Goal: Task Accomplishment & Management: Use online tool/utility

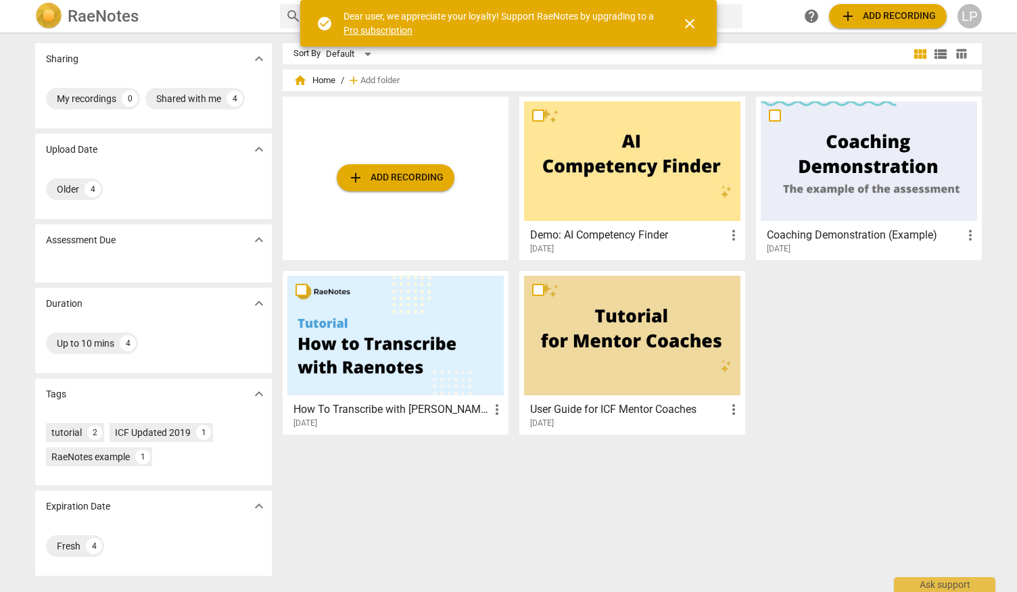
click at [399, 183] on span "add Add recording" at bounding box center [395, 178] width 96 height 16
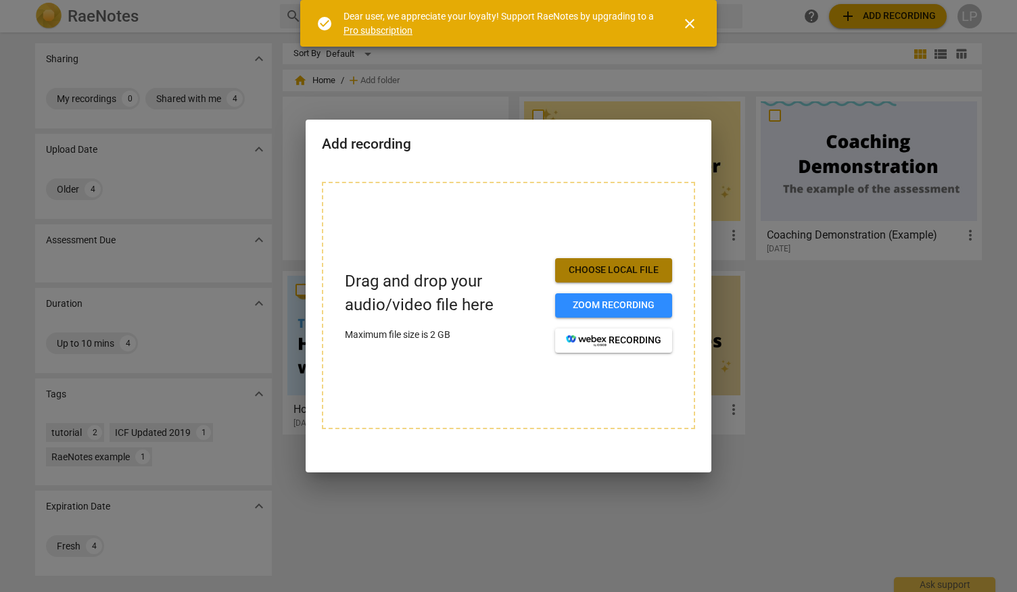
click at [602, 272] on span "Choose local file" at bounding box center [613, 271] width 95 height 14
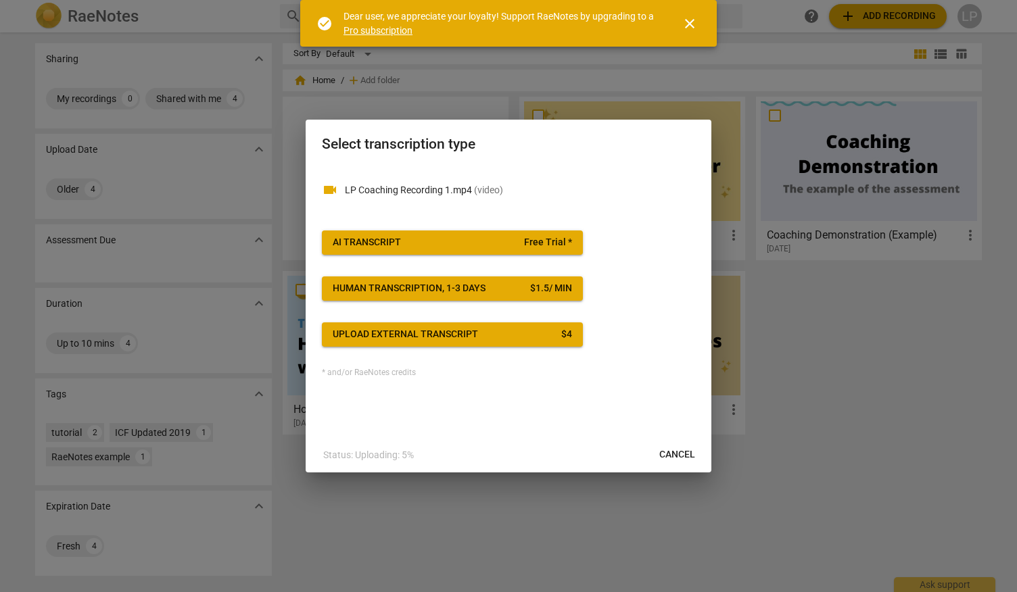
click at [434, 334] on div "Upload external transcript" at bounding box center [405, 335] width 145 height 14
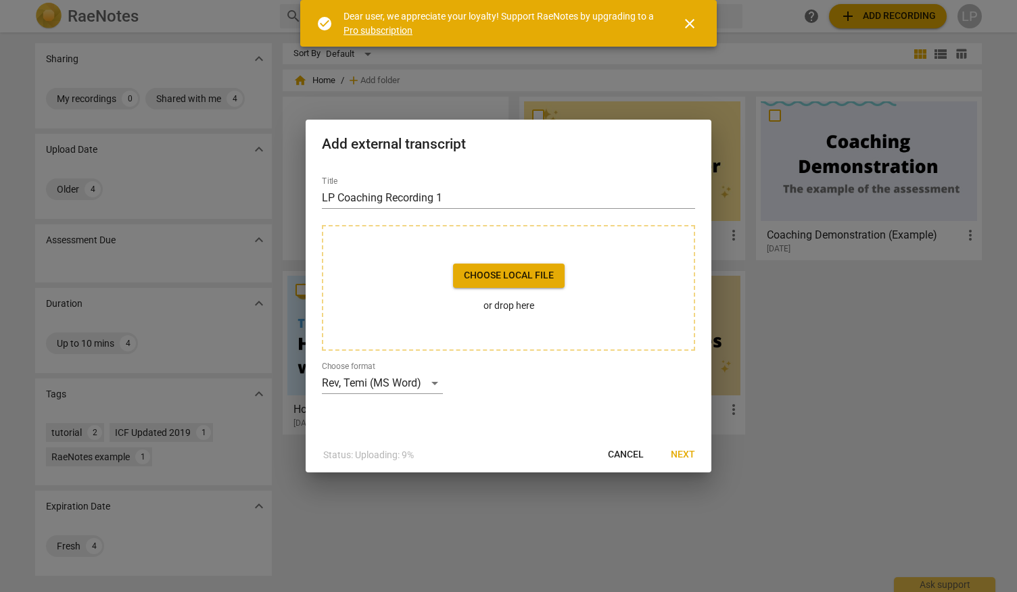
click at [494, 283] on button "Choose local file" at bounding box center [509, 276] width 112 height 24
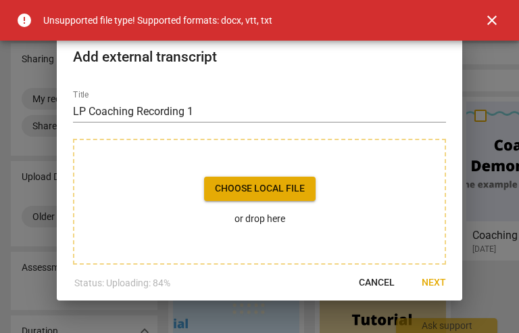
click at [494, 18] on span "close" at bounding box center [492, 20] width 16 height 16
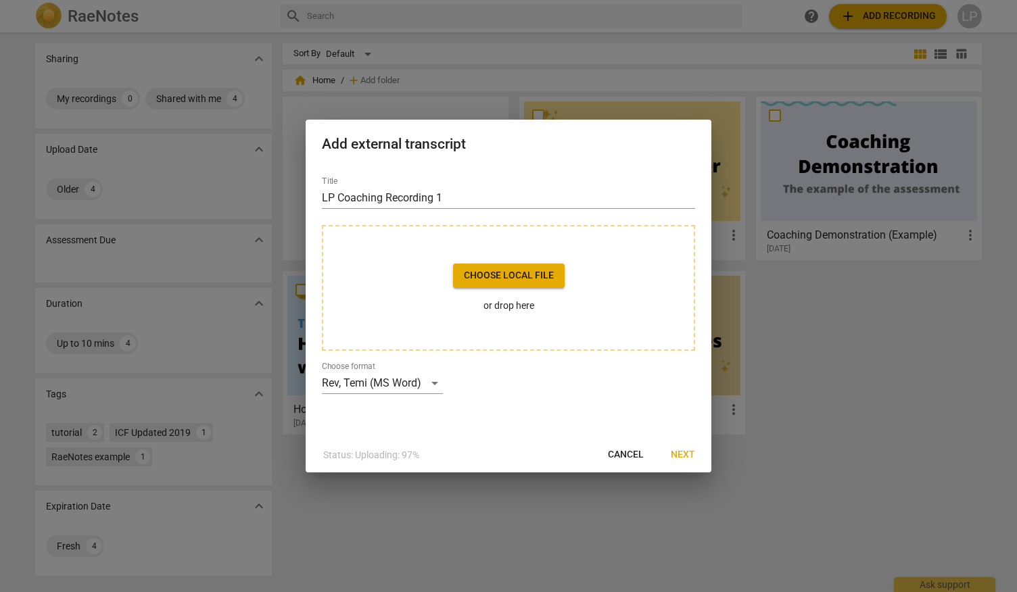
click at [686, 450] on span "Next" at bounding box center [683, 455] width 24 height 14
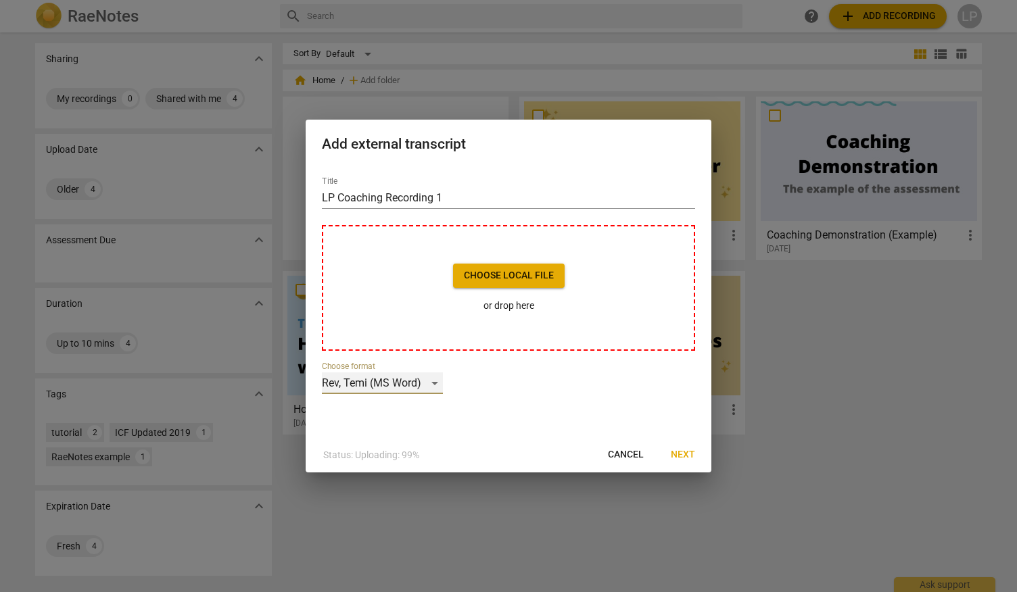
click at [431, 379] on div "Rev, Temi (MS Word)" at bounding box center [382, 383] width 121 height 22
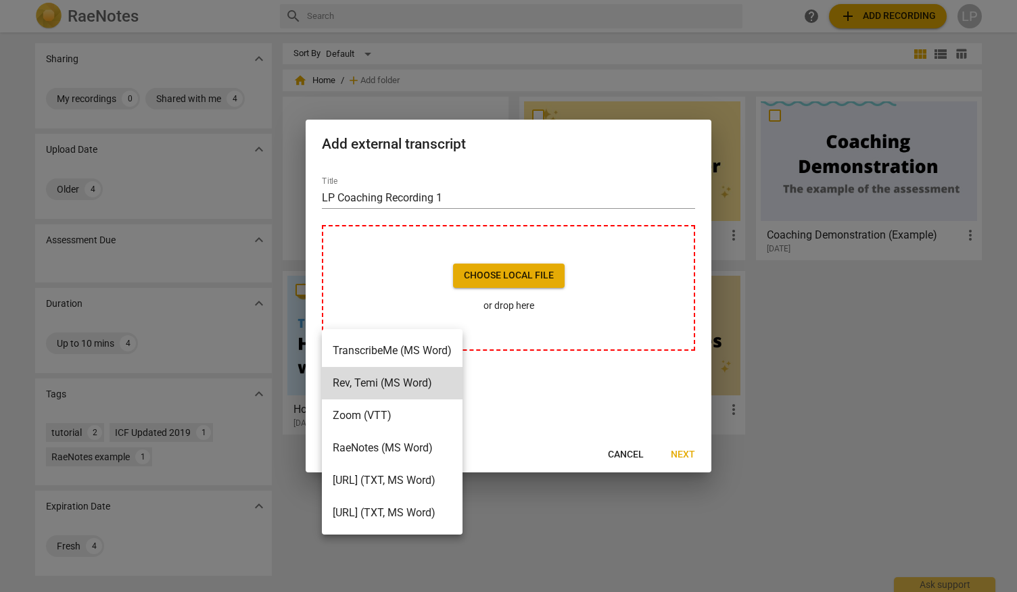
click at [446, 450] on li "RaeNotes (MS Word)" at bounding box center [392, 448] width 141 height 32
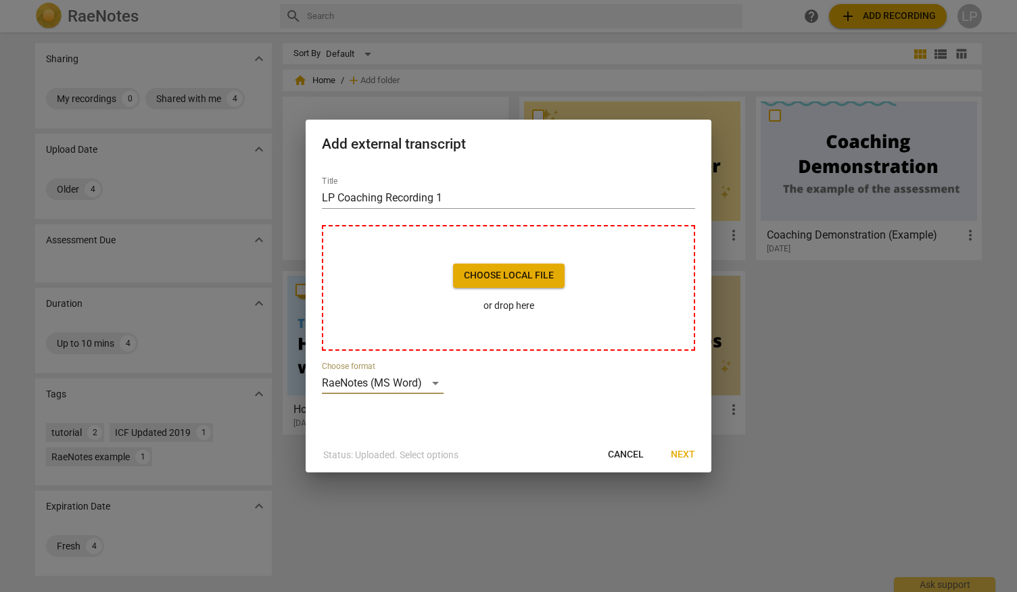
click at [675, 459] on span "Next" at bounding box center [683, 455] width 24 height 14
click at [434, 382] on div "RaeNotes (MS Word)" at bounding box center [383, 383] width 122 height 22
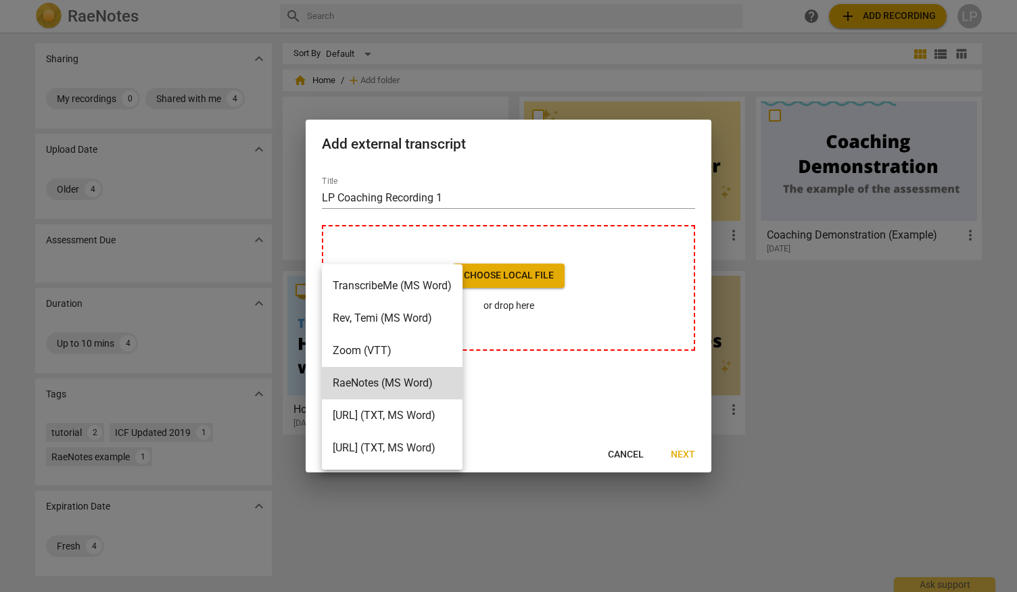
click at [500, 392] on div at bounding box center [508, 296] width 1017 height 592
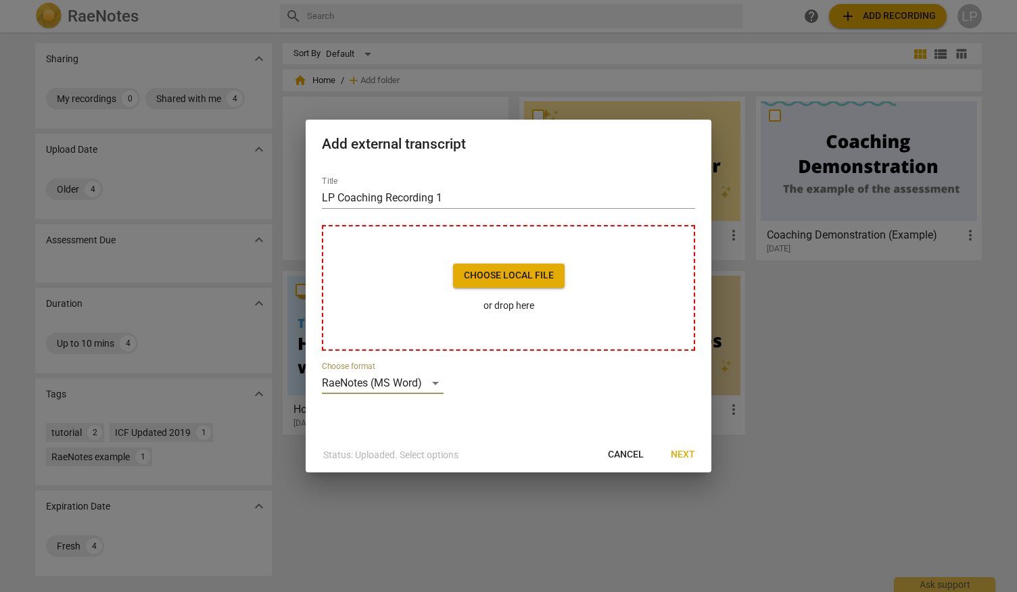
click at [450, 452] on p "Status: Uploaded. Select options" at bounding box center [390, 455] width 135 height 14
click at [484, 274] on span "Choose local file" at bounding box center [509, 276] width 90 height 14
click at [623, 452] on span "Cancel" at bounding box center [626, 455] width 36 height 14
click at [617, 449] on span "Cancel" at bounding box center [626, 455] width 36 height 14
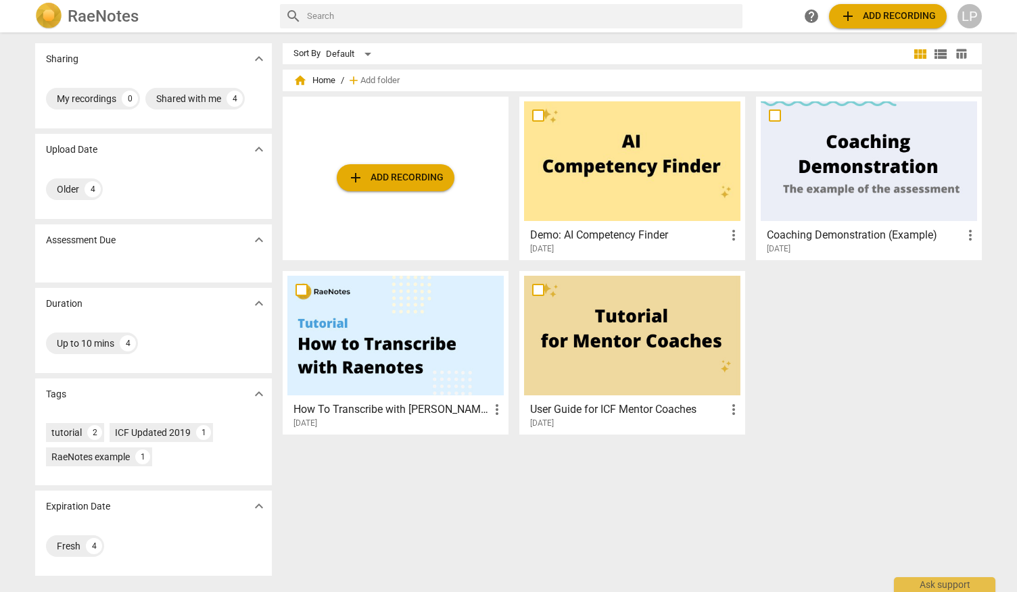
click at [400, 189] on button "add Add recording" at bounding box center [396, 177] width 118 height 27
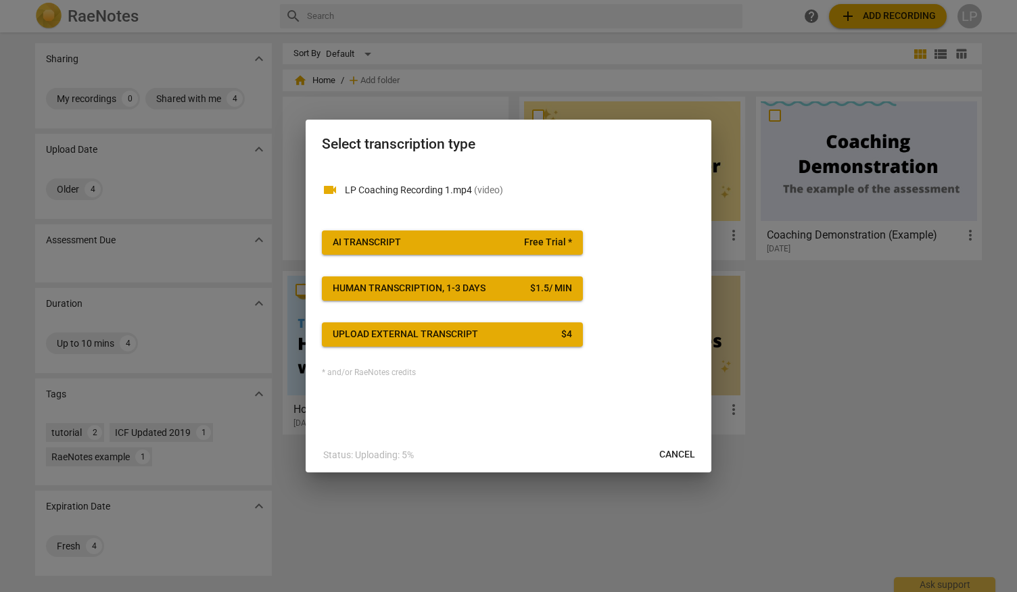
click at [507, 241] on span "AI Transcript Free Trial *" at bounding box center [452, 243] width 239 height 14
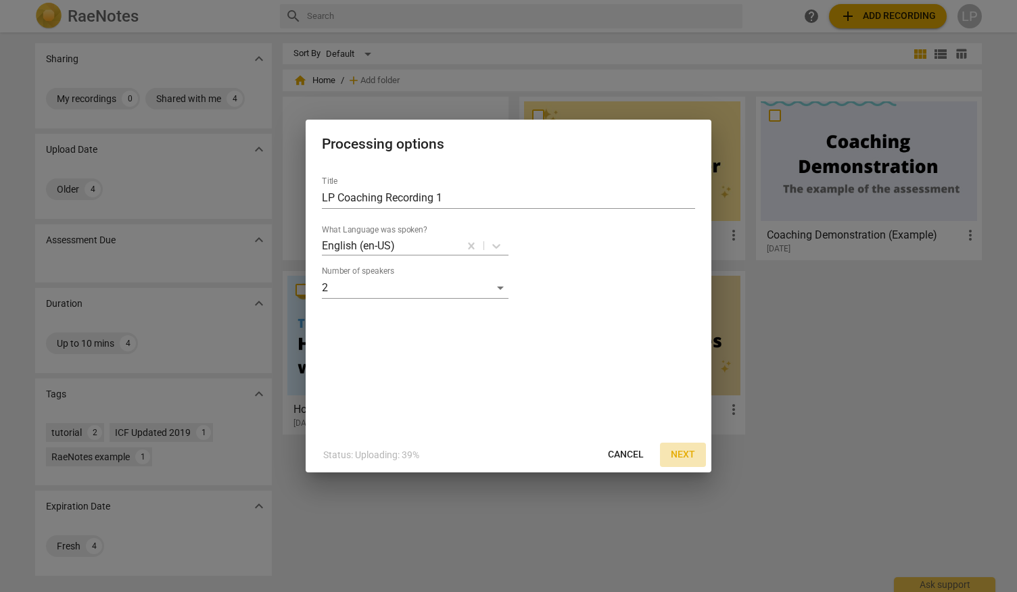
click at [688, 458] on span "Next" at bounding box center [683, 455] width 24 height 14
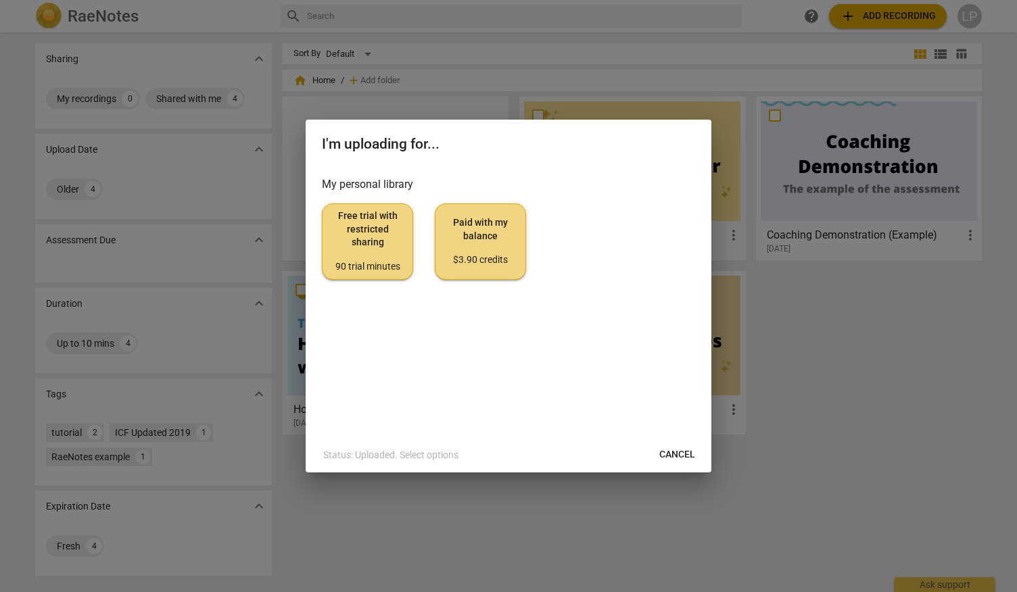
click at [387, 241] on span "Free trial with restricted sharing 90 trial minutes" at bounding box center [367, 242] width 68 height 64
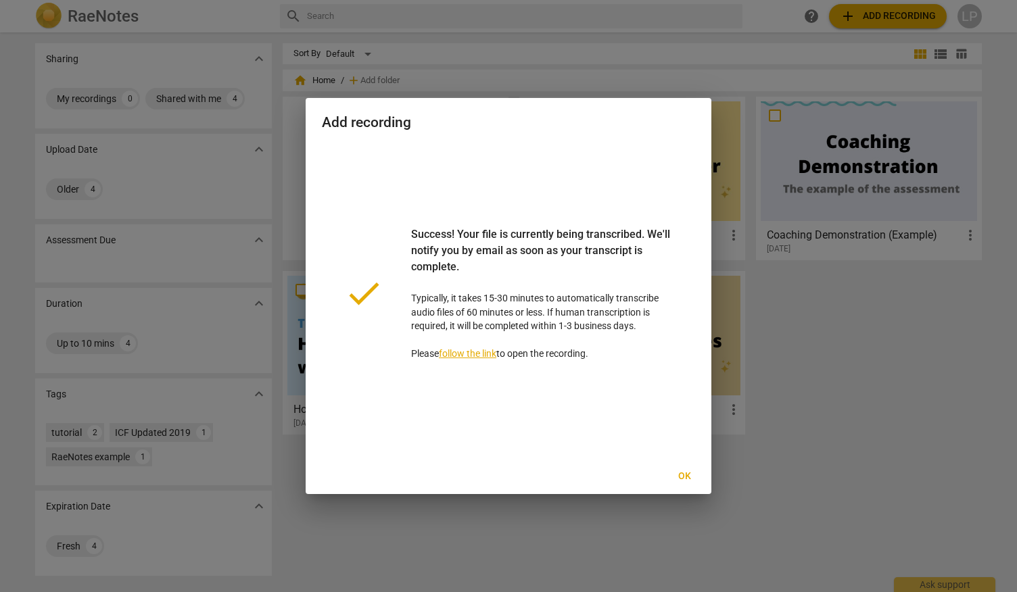
click at [676, 473] on span "Ok" at bounding box center [684, 477] width 22 height 14
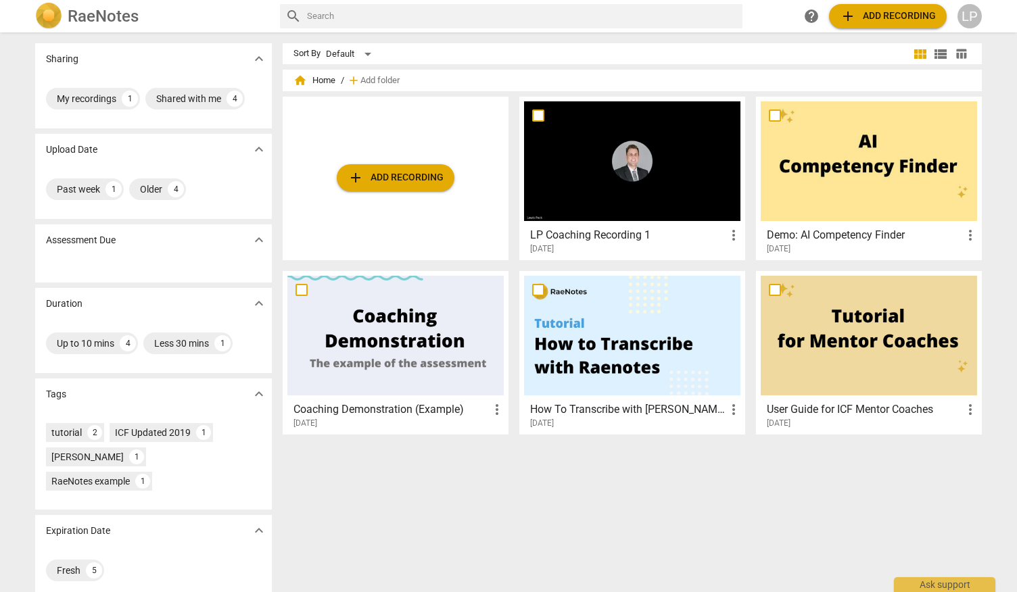
click at [725, 231] on span "more_vert" at bounding box center [733, 235] width 16 height 16
click at [964, 232] on div at bounding box center [508, 296] width 1017 height 592
click at [967, 232] on span "more_vert" at bounding box center [970, 235] width 16 height 16
click at [546, 490] on div at bounding box center [508, 296] width 1017 height 592
click at [645, 172] on div at bounding box center [632, 161] width 216 height 120
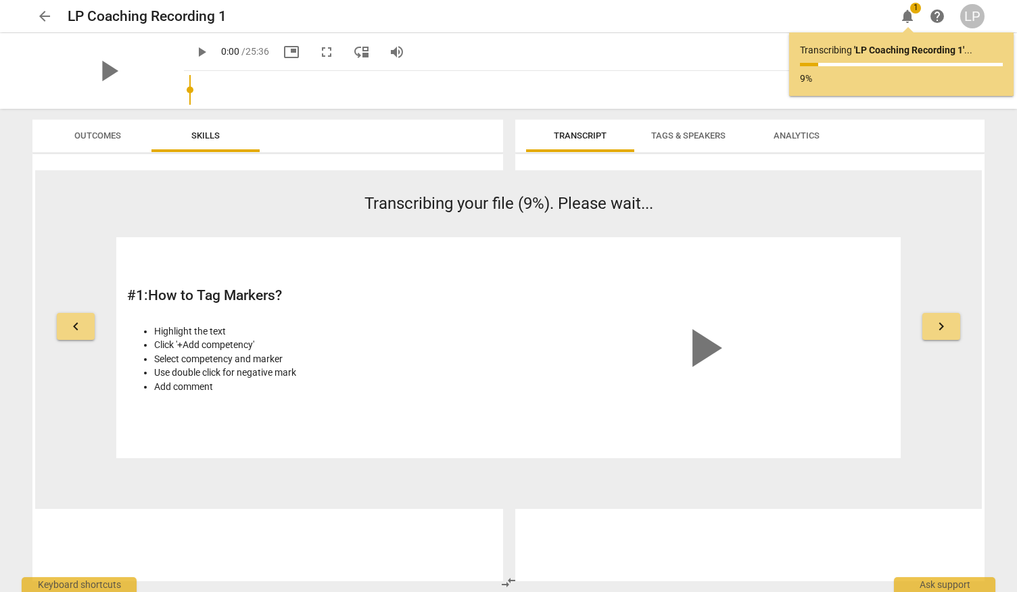
click at [681, 136] on span "Tags & Speakers" at bounding box center [688, 135] width 74 height 10
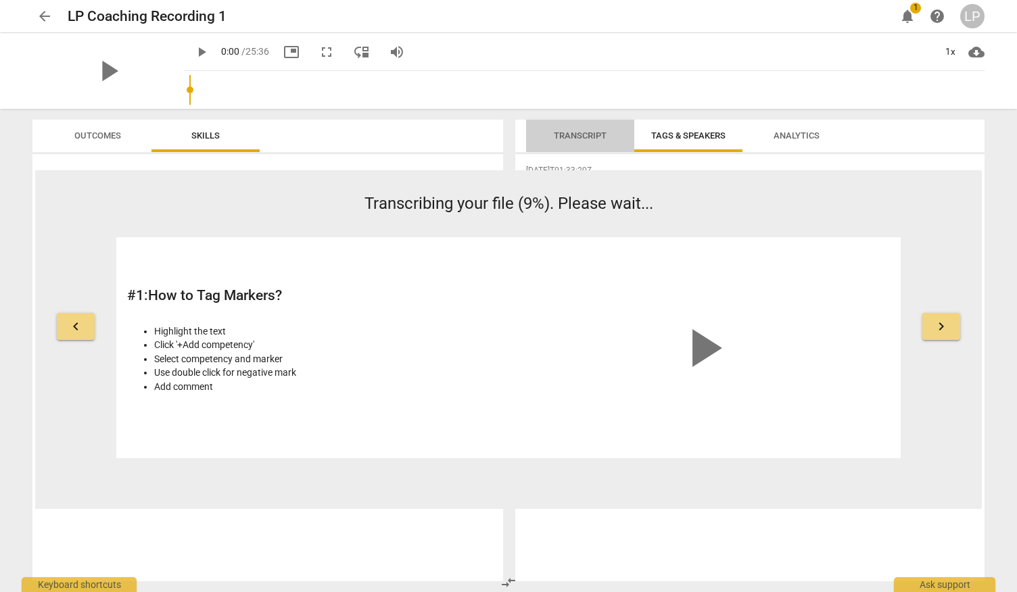
click at [569, 143] on span "Transcript" at bounding box center [579, 136] width 85 height 18
click at [807, 141] on span "Analytics" at bounding box center [796, 135] width 46 height 10
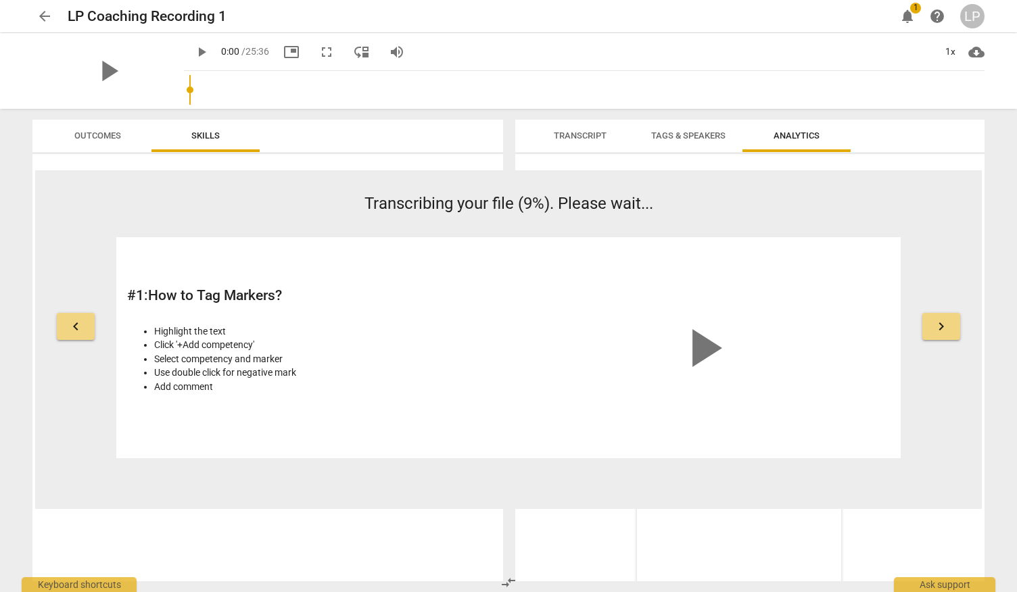
click at [707, 144] on span "Tags & Speakers" at bounding box center [688, 136] width 107 height 18
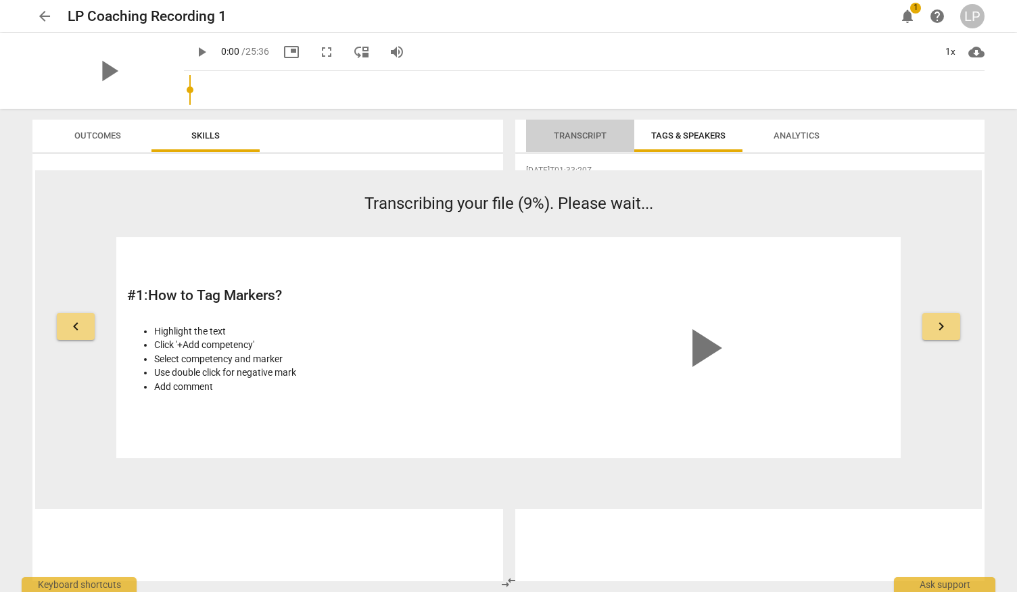
click at [598, 145] on span "Transcript" at bounding box center [579, 136] width 85 height 18
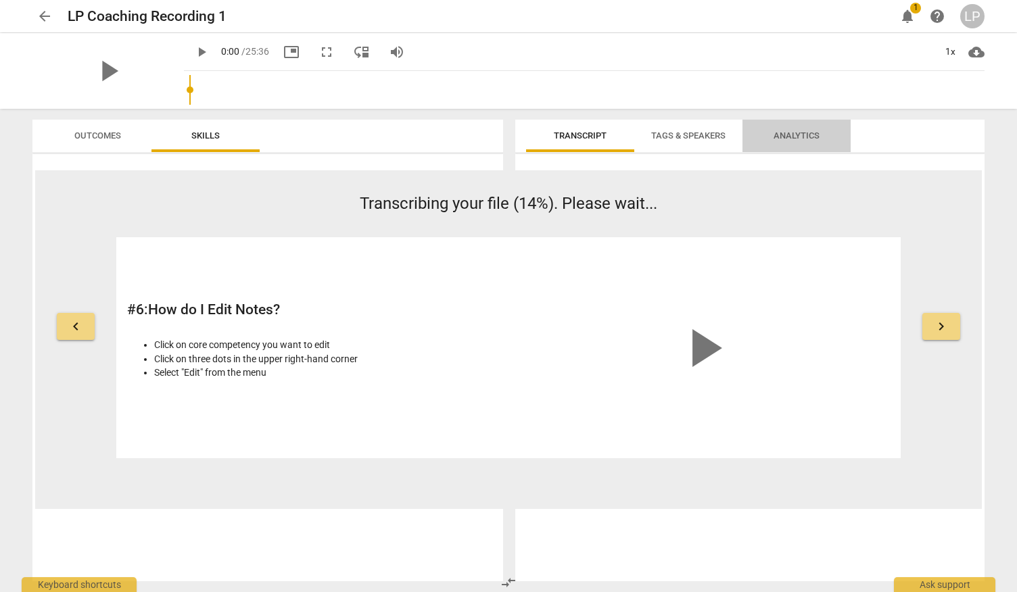
click at [798, 143] on span "Analytics" at bounding box center [796, 136] width 78 height 18
click at [699, 143] on span "Tags & Speakers" at bounding box center [688, 136] width 107 height 18
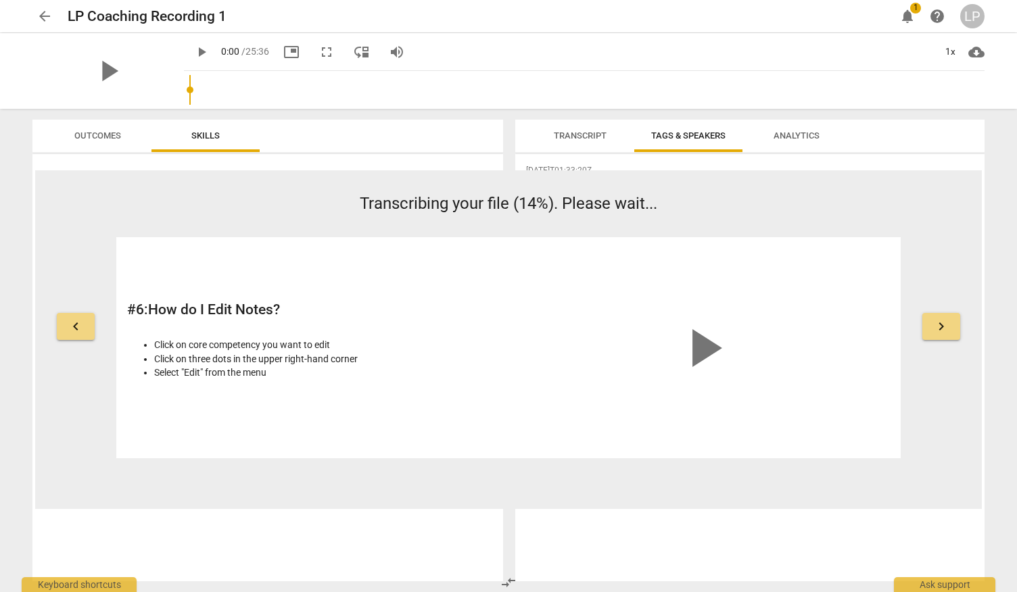
click at [111, 139] on span "Outcomes" at bounding box center [97, 135] width 47 height 10
click at [195, 139] on span "Skills" at bounding box center [205, 135] width 28 height 10
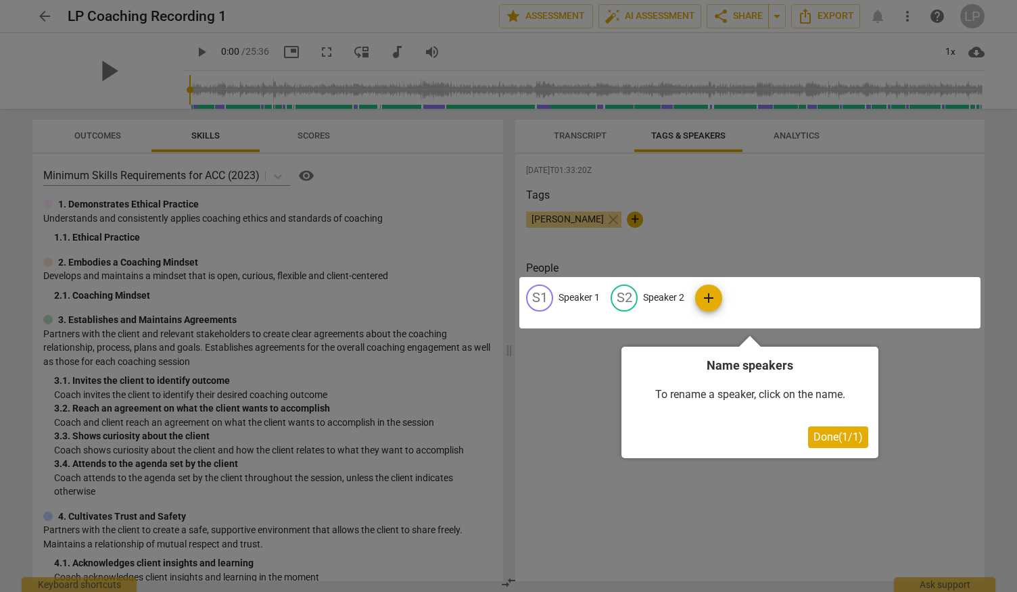
click at [829, 435] on span "Done ( 1 / 1 )" at bounding box center [837, 437] width 49 height 13
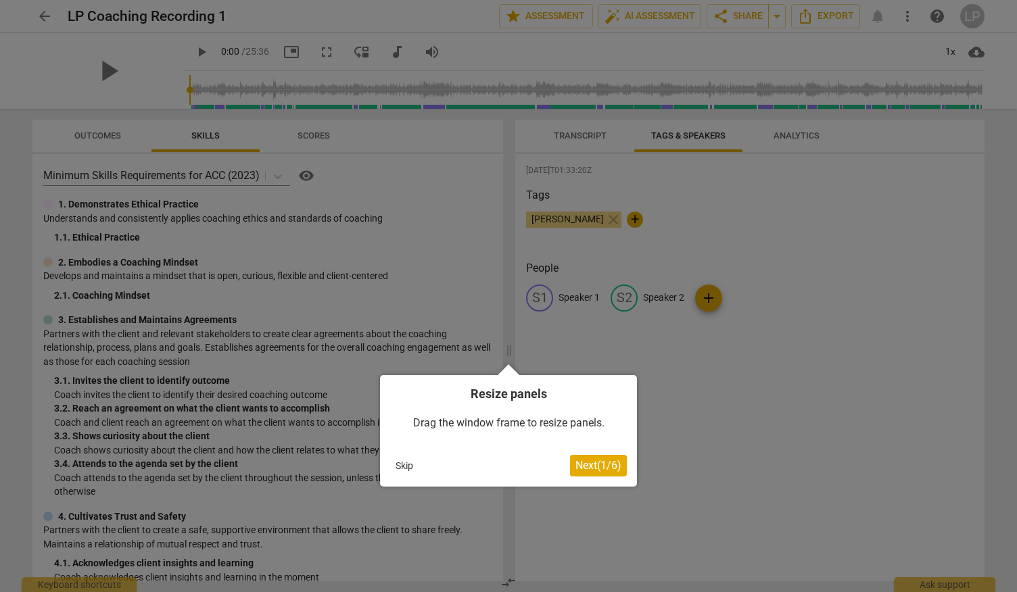
click at [600, 466] on span "Next ( 1 / 6 )" at bounding box center [598, 465] width 46 height 13
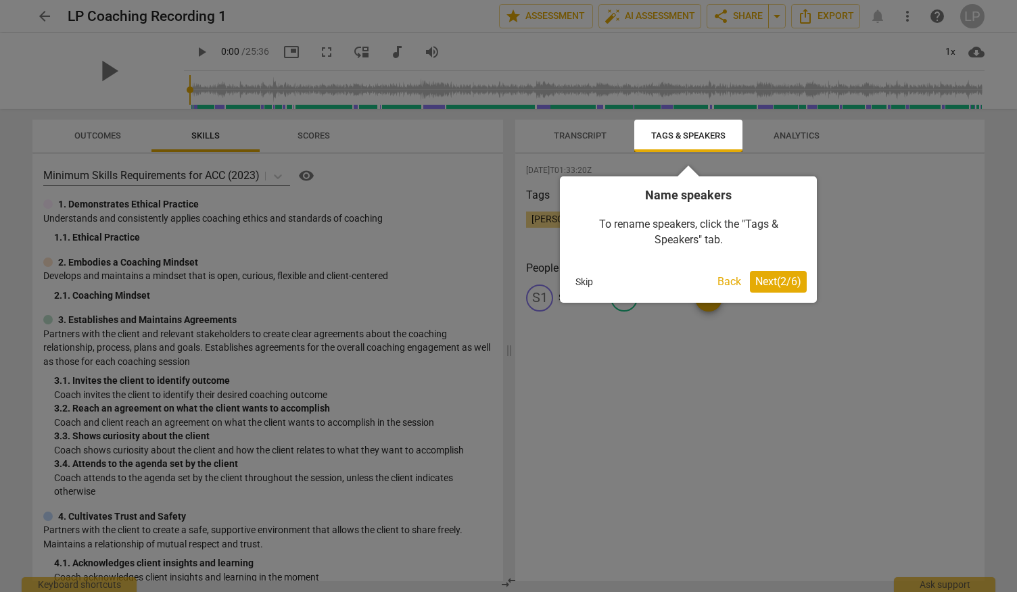
click at [779, 287] on span "Next ( 2 / 6 )" at bounding box center [778, 281] width 46 height 13
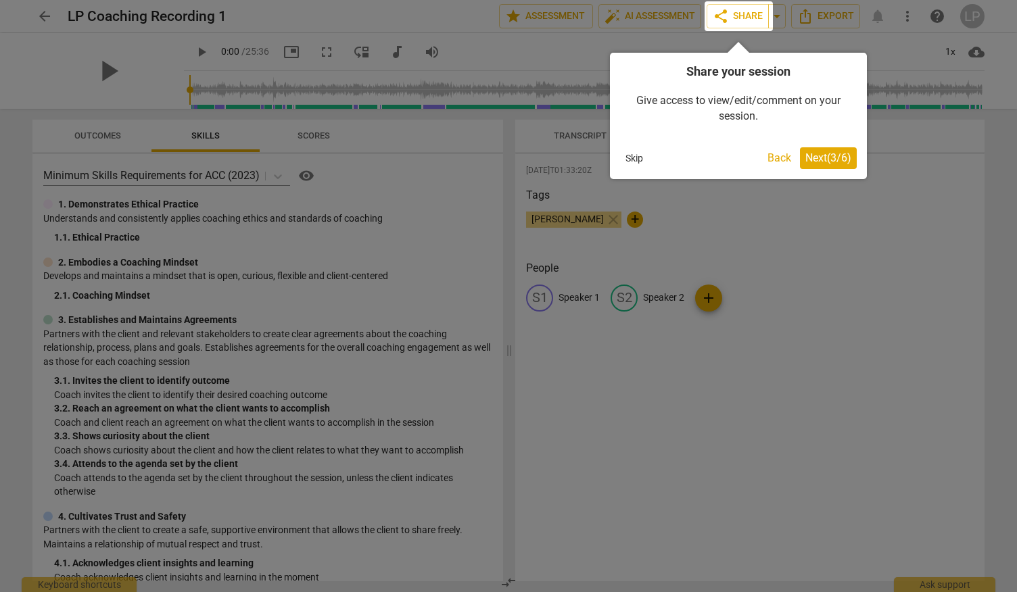
click at [825, 155] on span "Next ( 3 / 6 )" at bounding box center [828, 157] width 46 height 13
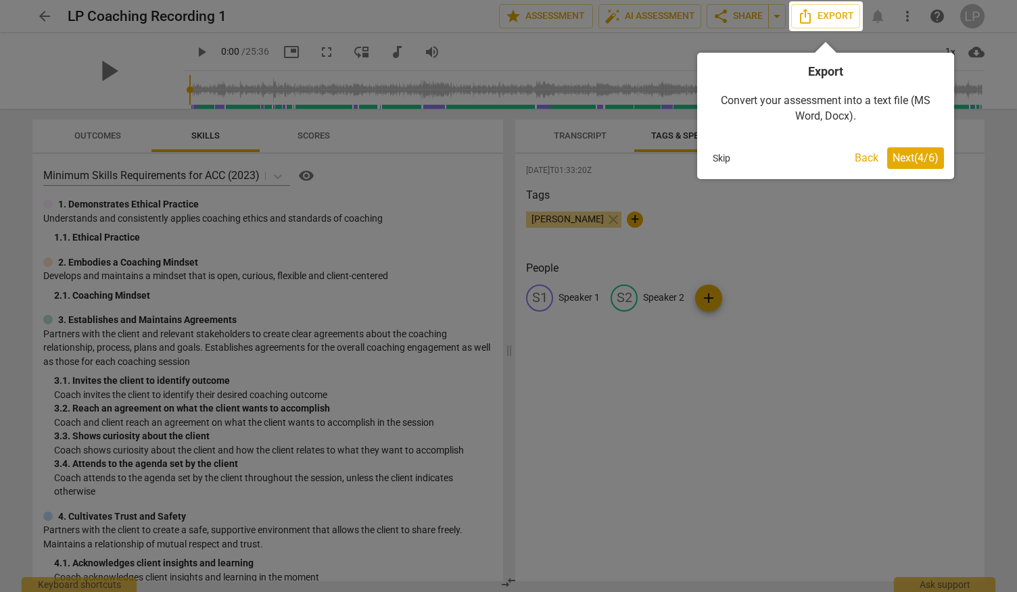
click at [906, 157] on span "Next ( 4 / 6 )" at bounding box center [915, 157] width 46 height 13
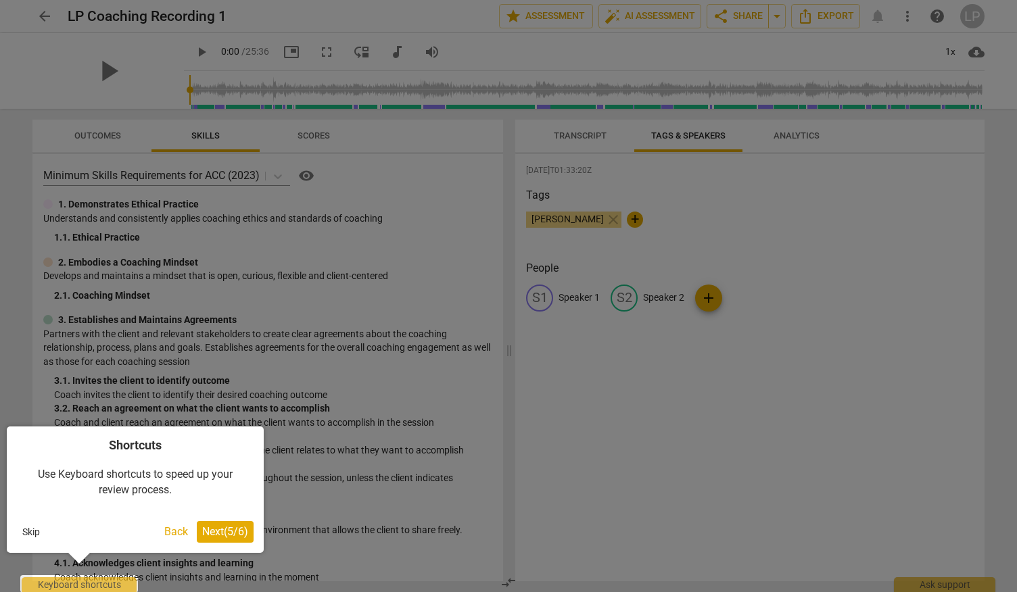
click at [212, 540] on button "Next ( 5 / 6 )" at bounding box center [225, 532] width 57 height 22
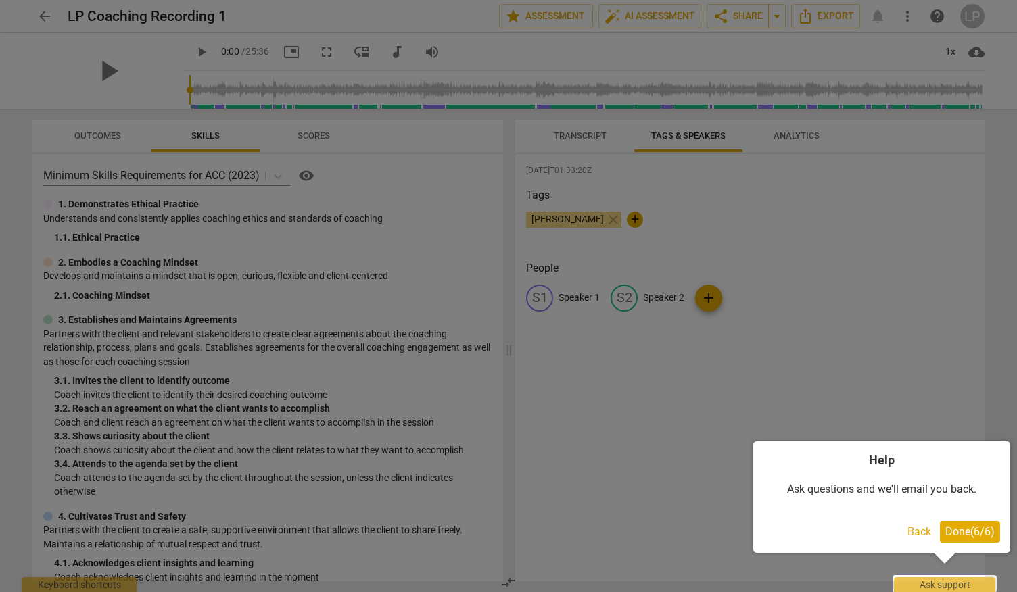
click at [965, 525] on span "Done ( 6 / 6 )" at bounding box center [969, 531] width 49 height 13
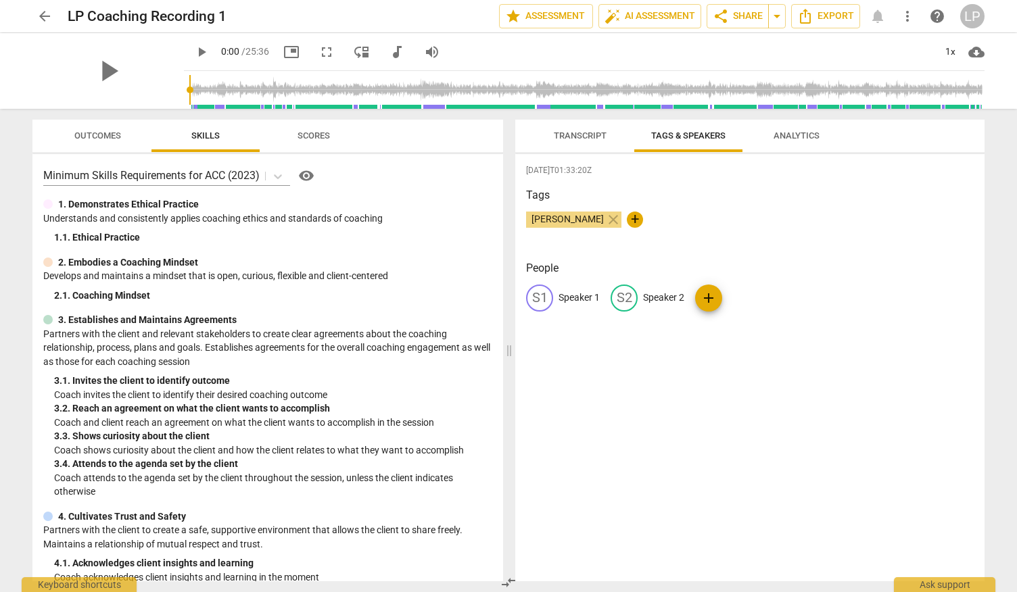
click at [581, 139] on span "Transcript" at bounding box center [580, 135] width 53 height 10
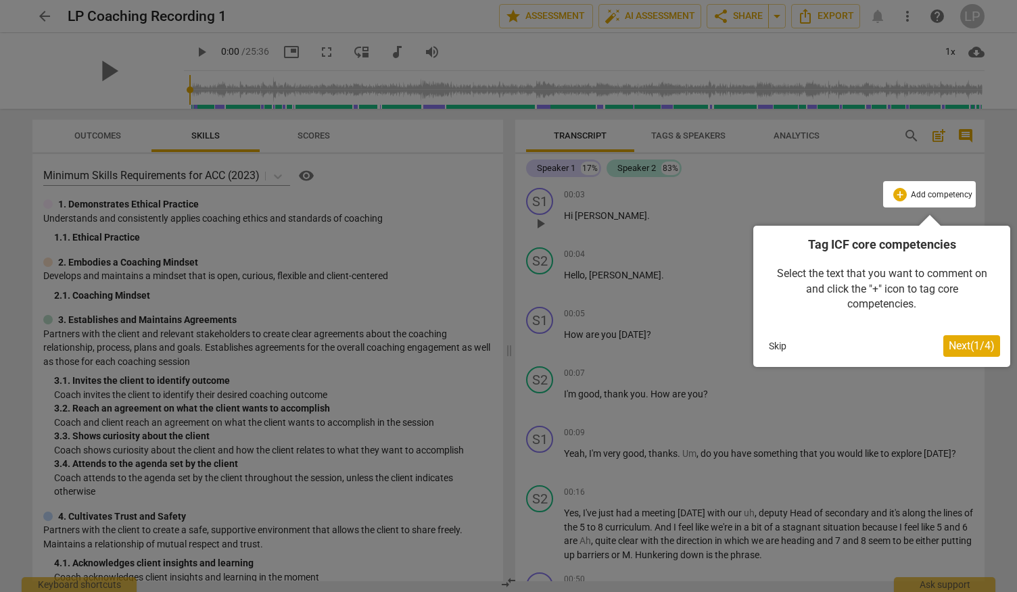
click at [967, 344] on span "Next ( 1 / 4 )" at bounding box center [971, 345] width 46 height 13
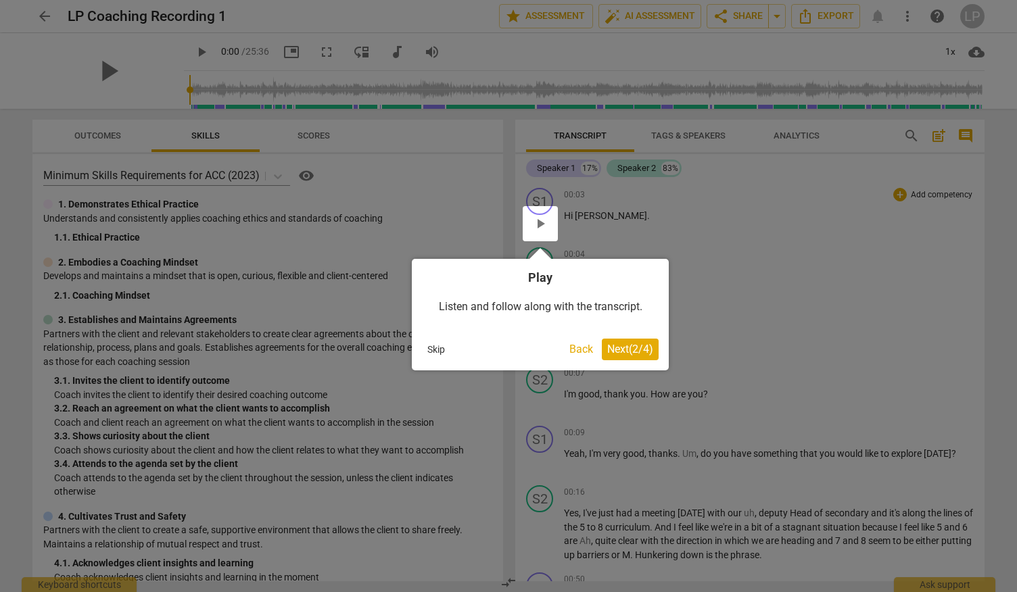
click at [654, 350] on button "Next ( 2 / 4 )" at bounding box center [630, 350] width 57 height 22
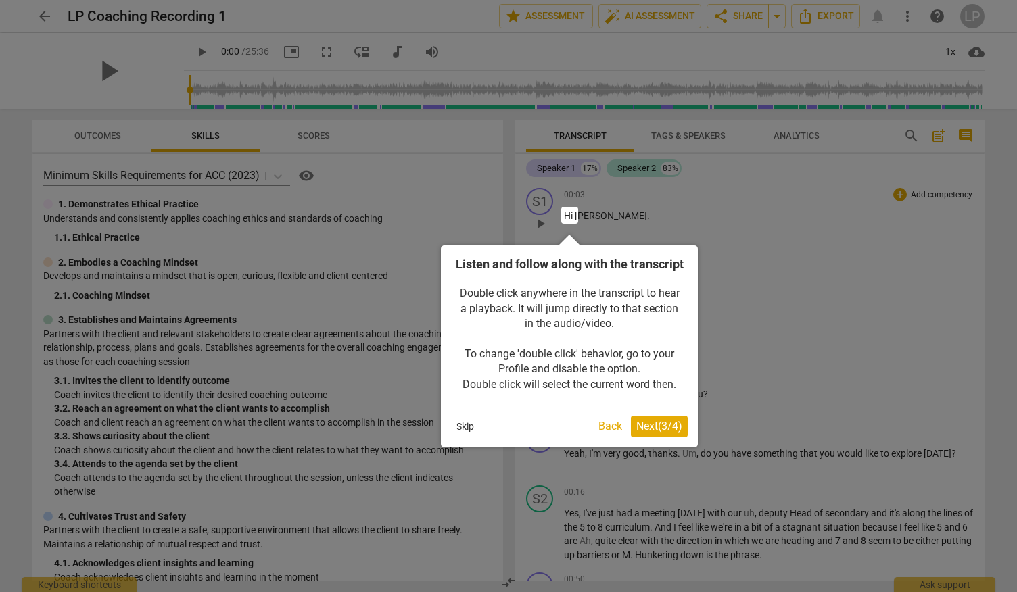
click at [648, 433] on span "Next ( 3 / 4 )" at bounding box center [659, 426] width 46 height 13
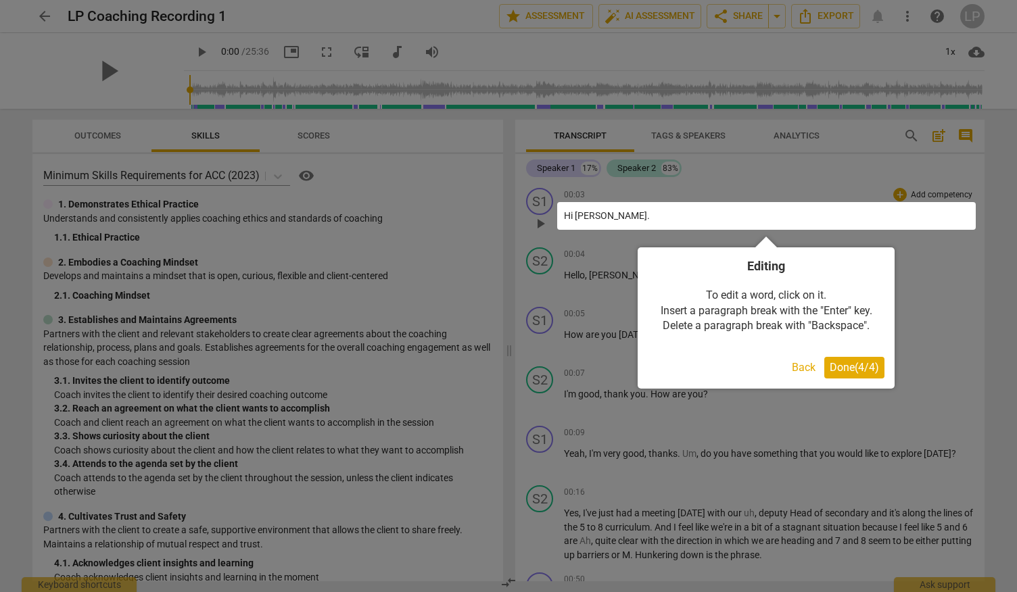
click at [860, 374] on span "Done ( 4 / 4 )" at bounding box center [853, 367] width 49 height 13
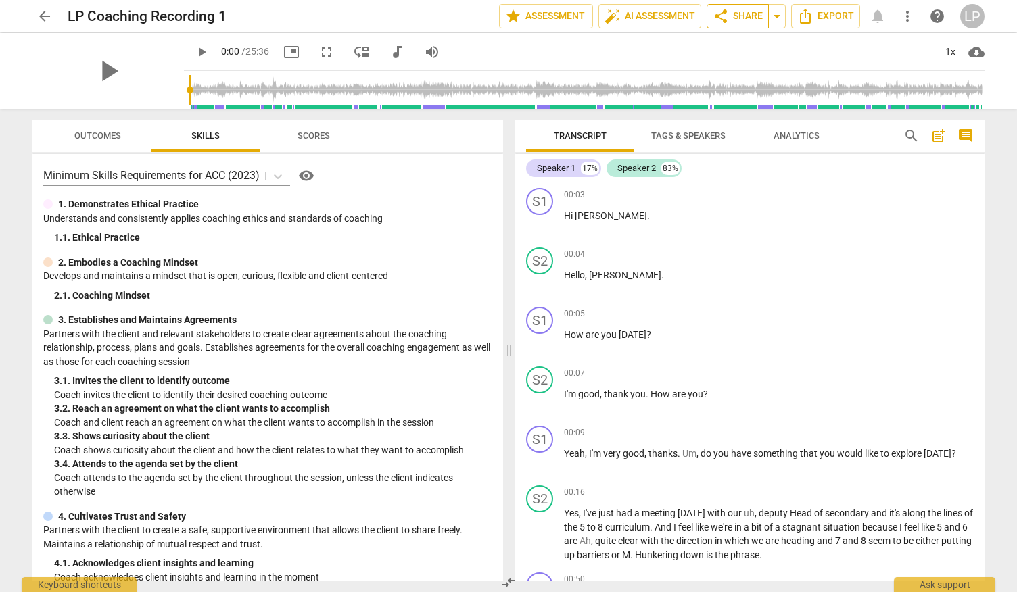
click at [750, 16] on span "share Share" at bounding box center [738, 16] width 50 height 16
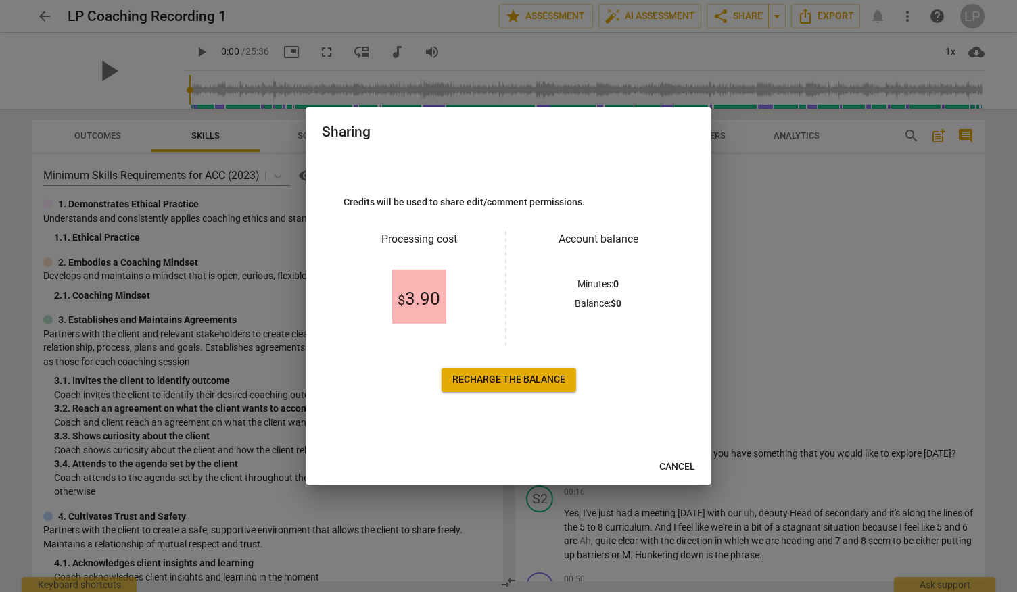
click at [510, 378] on span "Recharge the balance" at bounding box center [508, 380] width 113 height 14
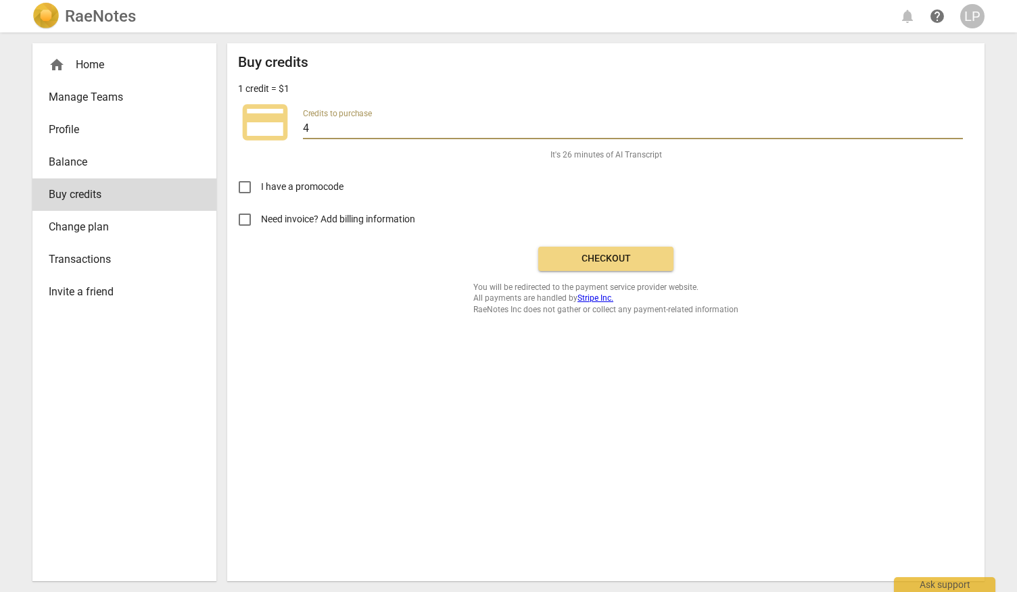
click at [327, 127] on input "4" at bounding box center [633, 130] width 660 height 20
type input "3"
type input "4"
click at [458, 304] on div "Buy credits 1 credit = $1 credit_card Credits to purchase 4 It's 26 minutes of …" at bounding box center [606, 184] width 736 height 261
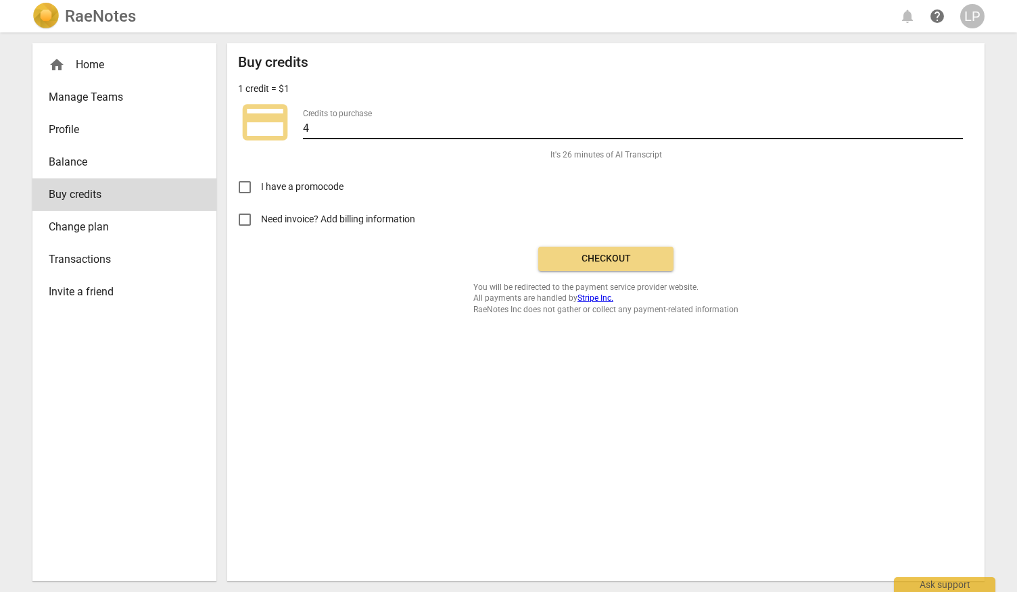
click at [346, 124] on input "4" at bounding box center [633, 130] width 660 height 20
type input "12"
click at [573, 256] on span "Checkout" at bounding box center [606, 259] width 114 height 14
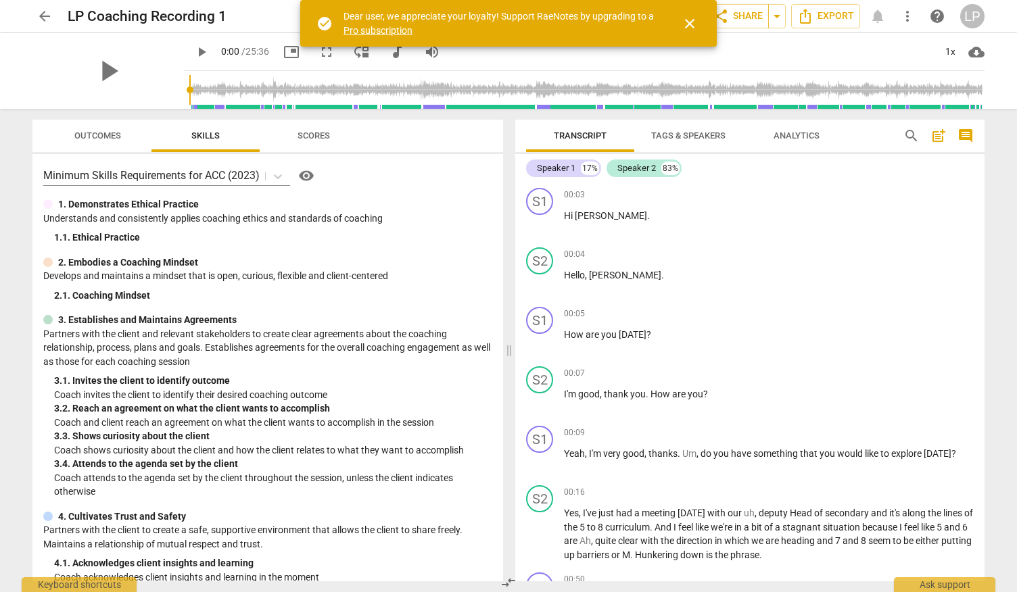
click at [692, 26] on span "close" at bounding box center [689, 24] width 16 height 16
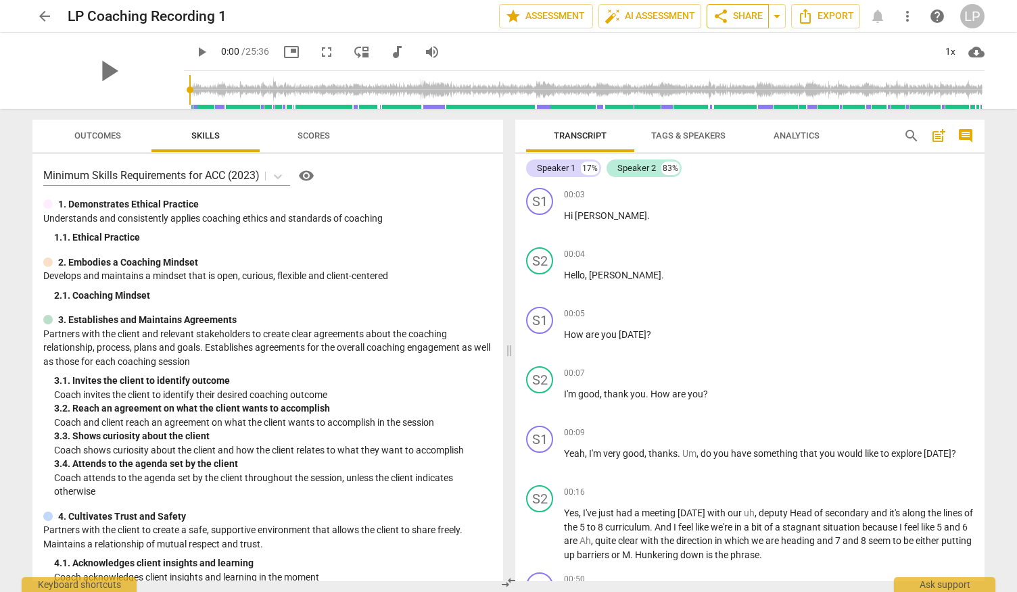
click at [733, 16] on span "share Share" at bounding box center [738, 16] width 50 height 16
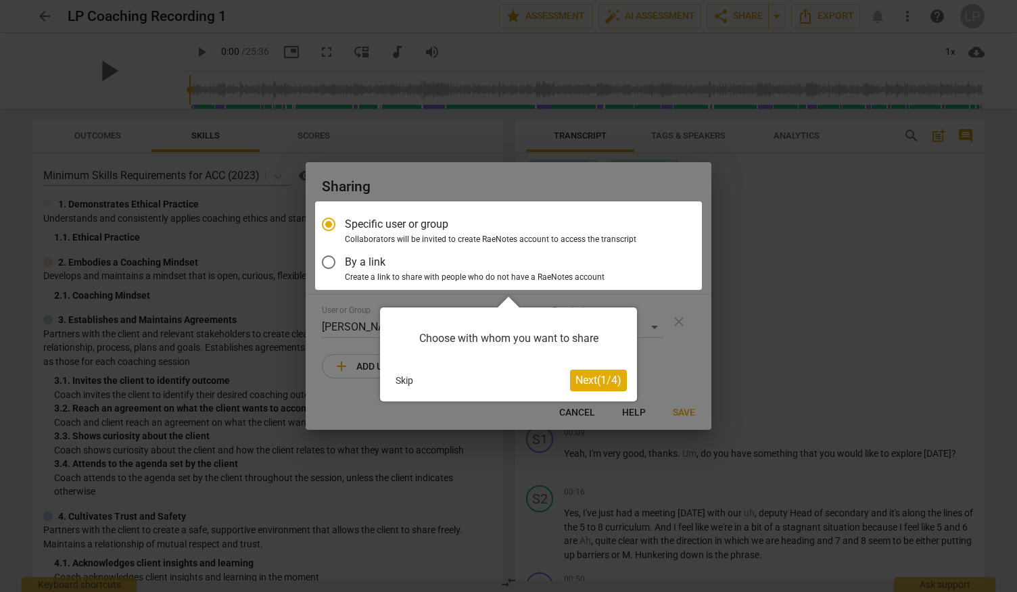
click at [376, 260] on div at bounding box center [508, 245] width 387 height 89
click at [327, 263] on div at bounding box center [508, 245] width 387 height 89
click at [594, 386] on span "Next ( 1 / 4 )" at bounding box center [598, 380] width 46 height 13
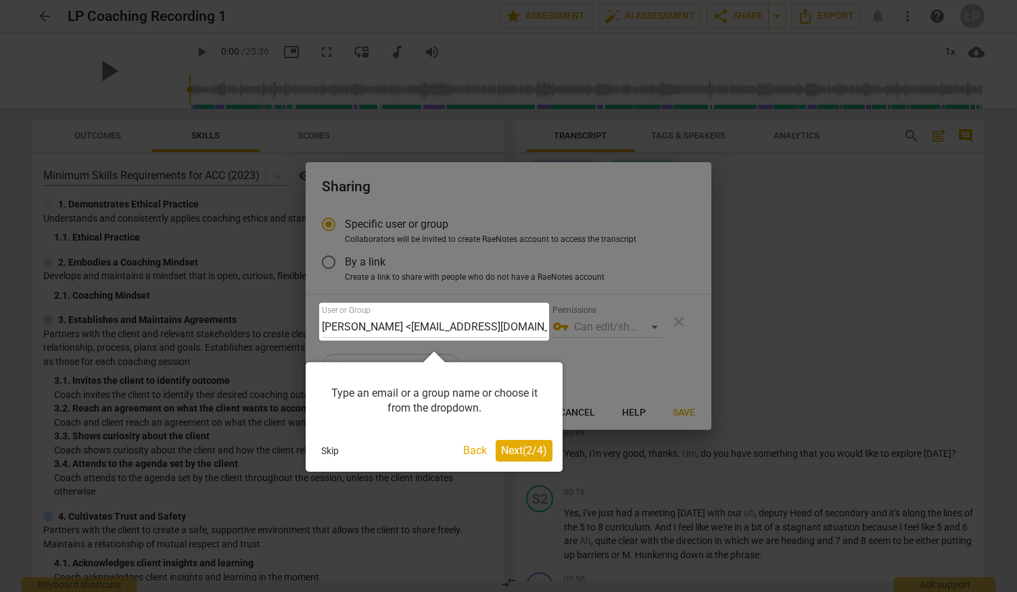
click at [527, 443] on button "Next ( 2 / 4 )" at bounding box center [524, 451] width 57 height 22
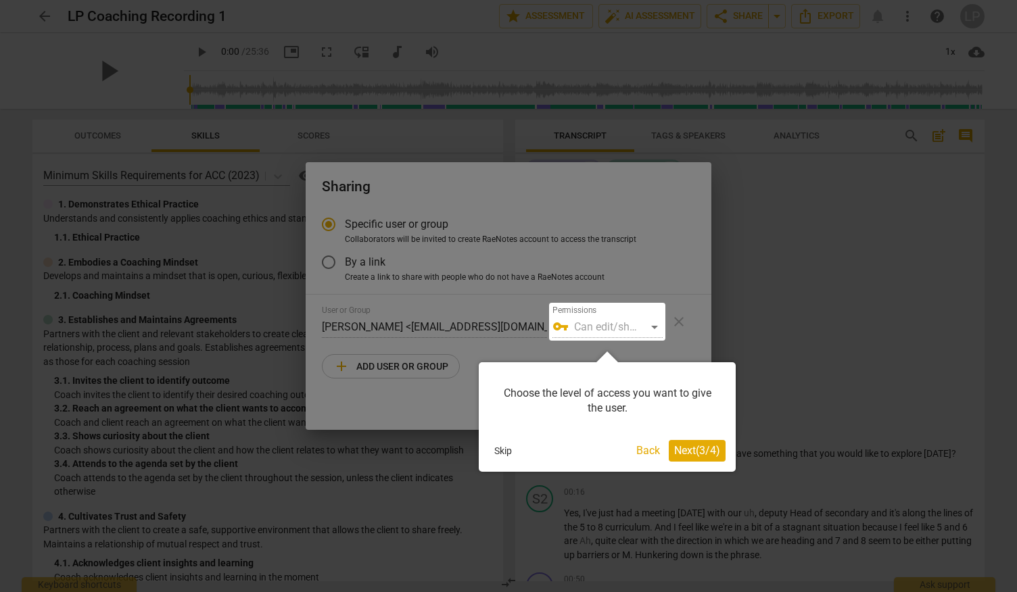
click at [698, 449] on span "Next ( 3 / 4 )" at bounding box center [697, 450] width 46 height 13
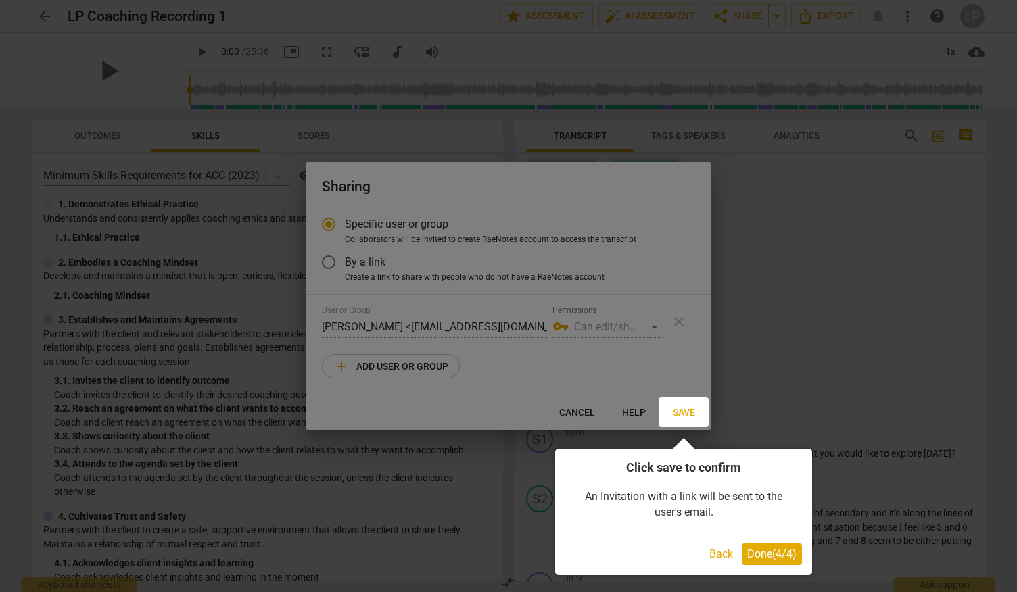
click at [754, 554] on span "Done ( 4 / 4 )" at bounding box center [771, 554] width 49 height 13
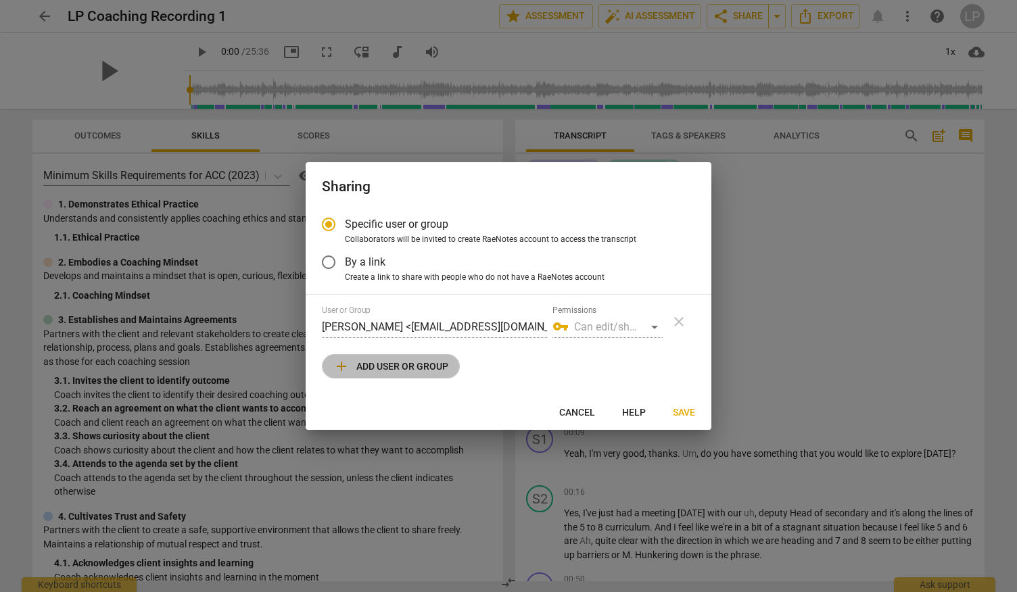
click at [416, 363] on span "add Add user or group" at bounding box center [390, 366] width 115 height 16
radio input "false"
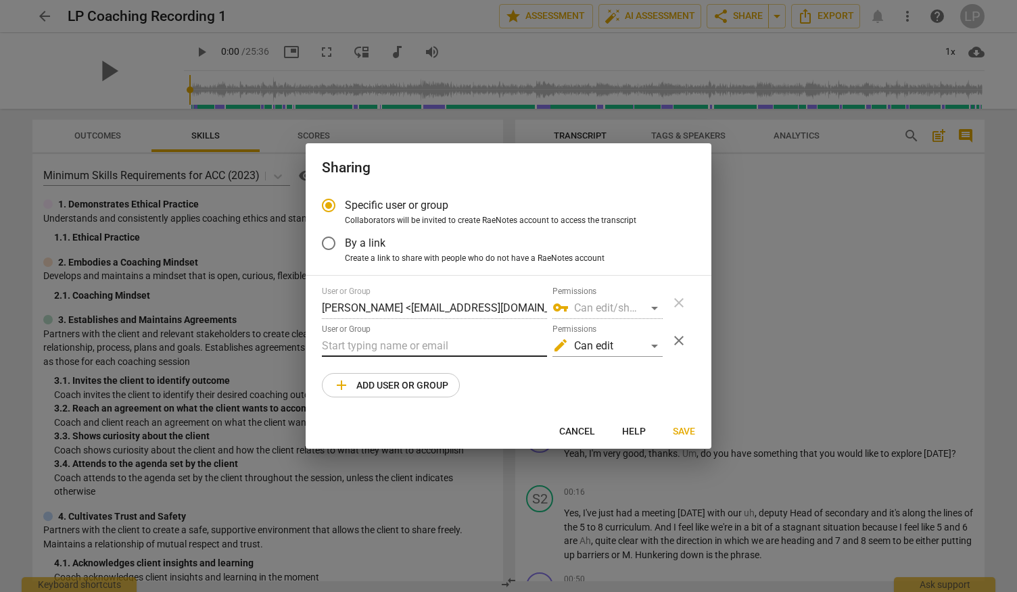
click at [399, 345] on input "text" at bounding box center [434, 346] width 225 height 22
paste input "[EMAIL_ADDRESS][DOMAIN_NAME]"
type input "[EMAIL_ADDRESS][DOMAIN_NAME]"
click at [652, 341] on div "edit Can edit" at bounding box center [607, 346] width 110 height 22
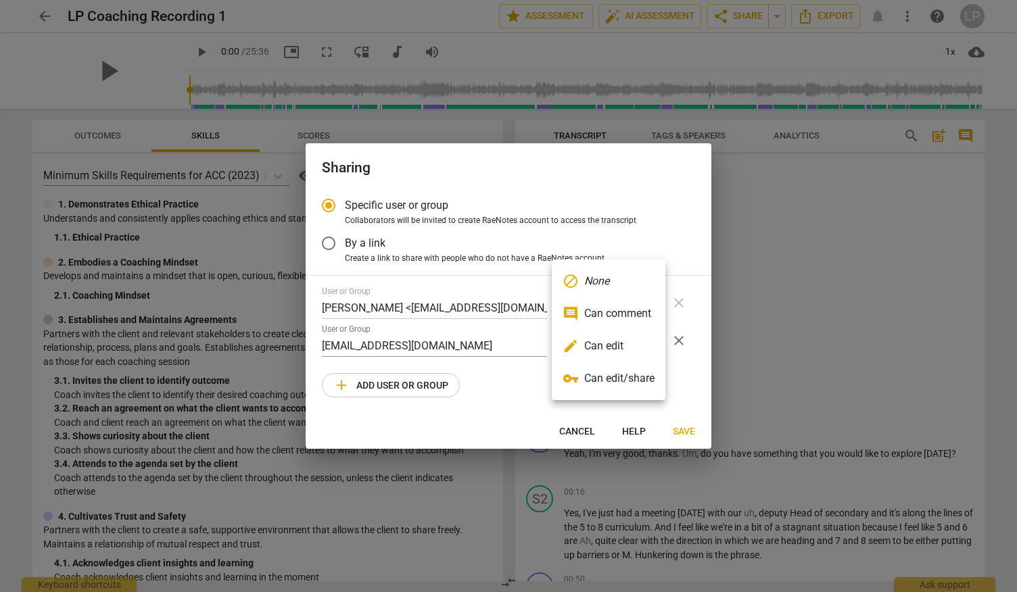
click at [633, 351] on li "edit Can edit" at bounding box center [609, 346] width 114 height 32
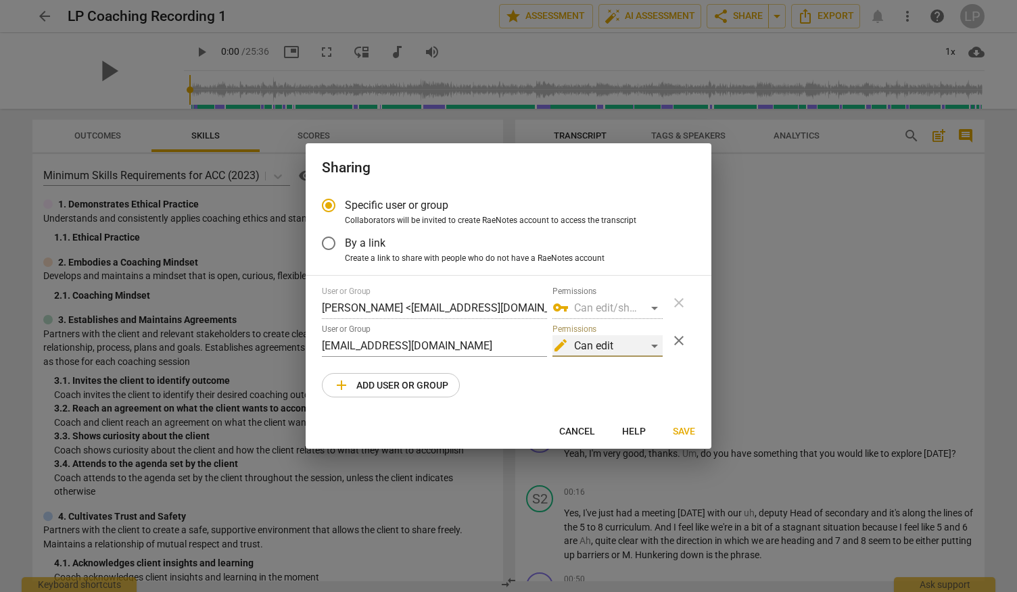
click at [640, 351] on div "edit Can edit" at bounding box center [607, 346] width 110 height 22
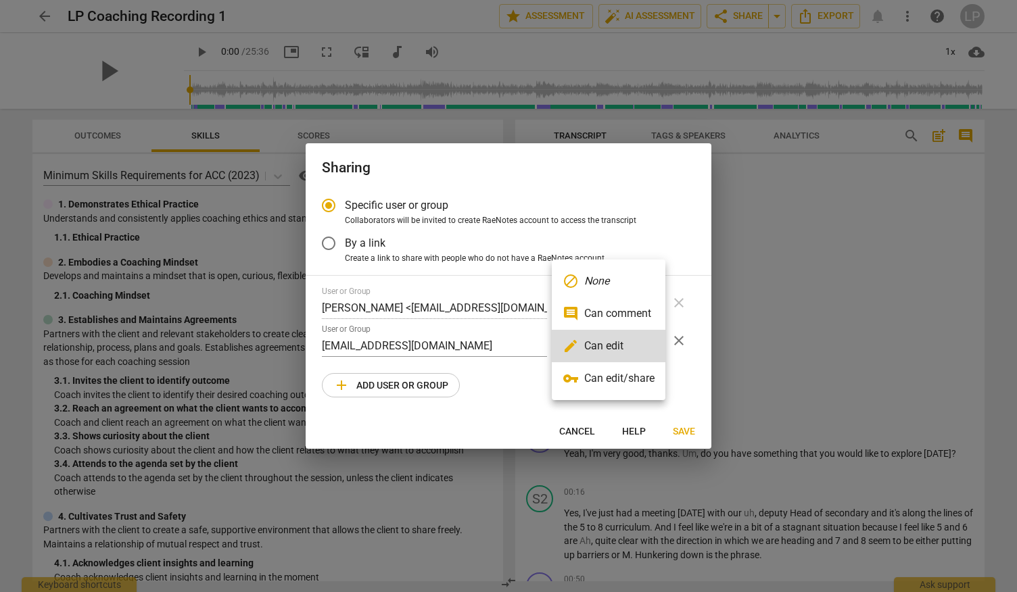
click at [615, 385] on li "vpn_key Can edit/share" at bounding box center [609, 378] width 114 height 32
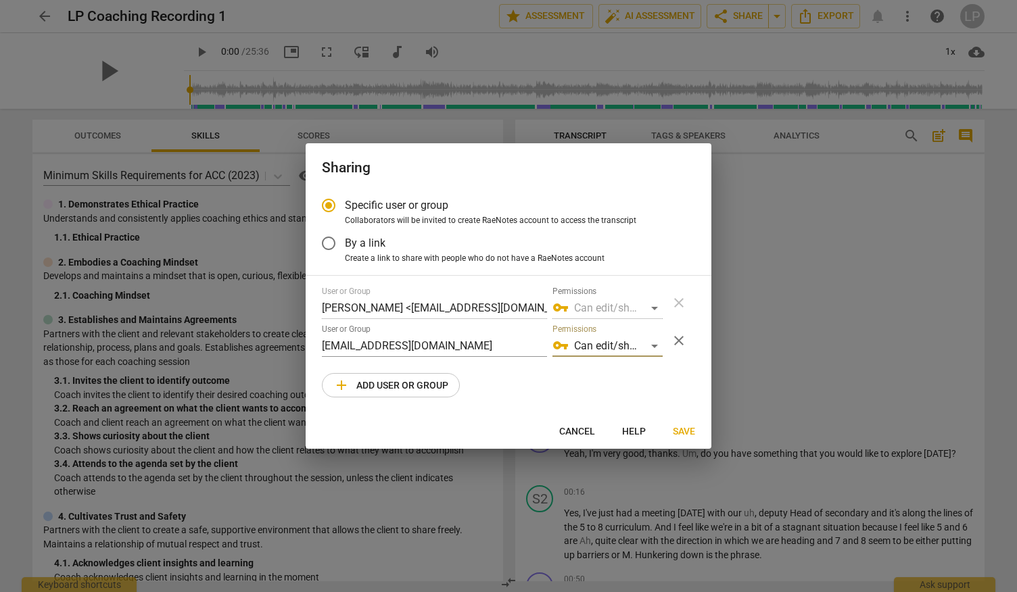
radio input "false"
click at [691, 432] on span "Save" at bounding box center [684, 432] width 22 height 14
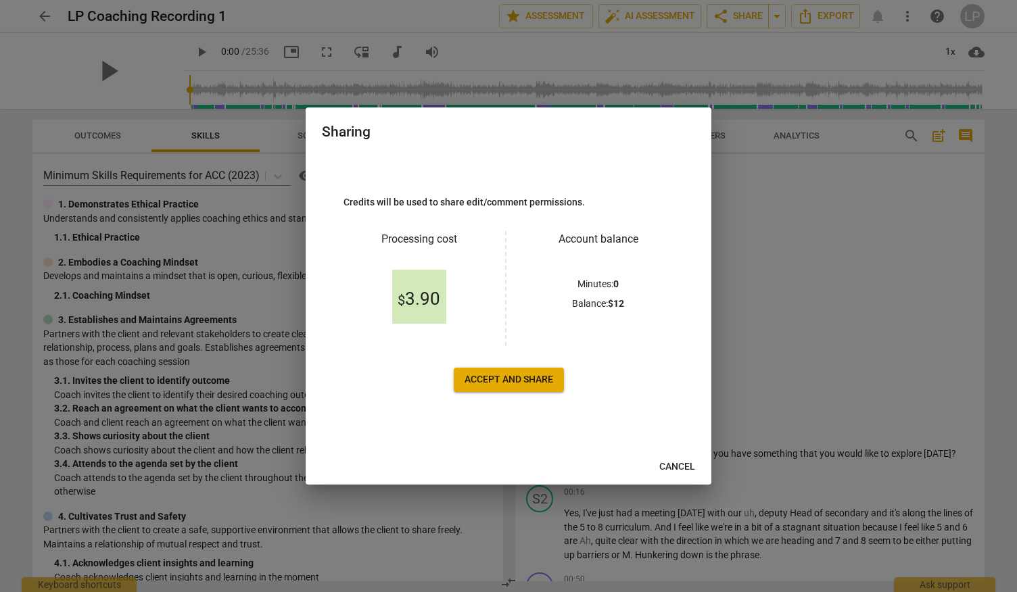
click at [511, 376] on span "Accept and share" at bounding box center [508, 380] width 89 height 14
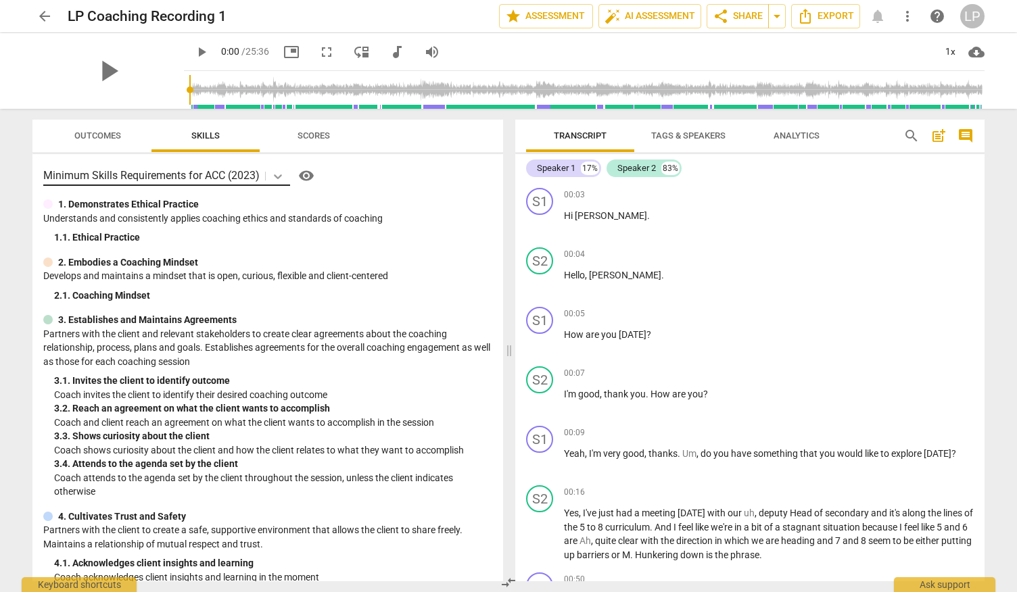
click at [281, 180] on icon at bounding box center [278, 177] width 14 height 14
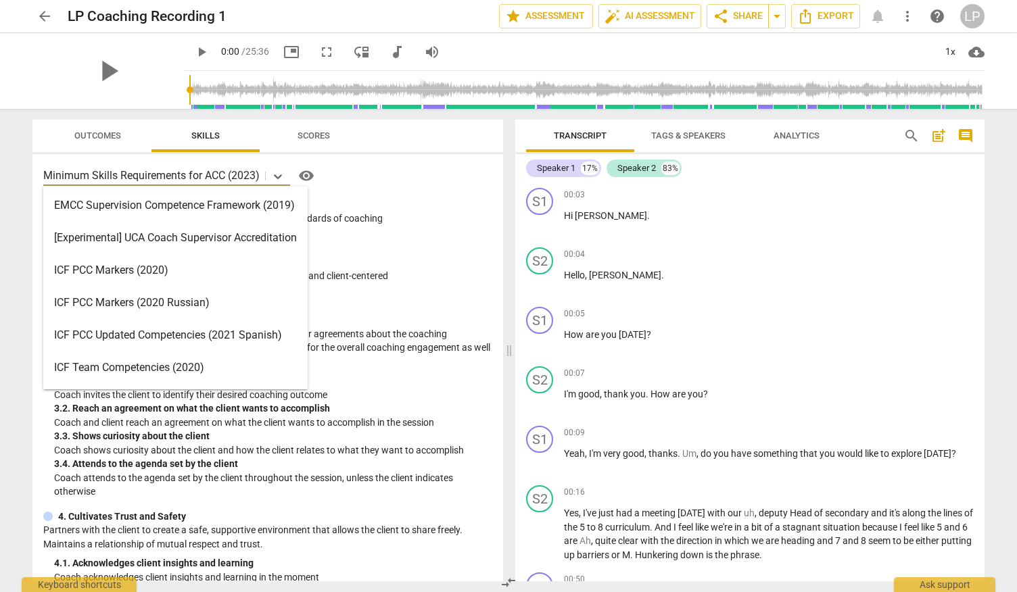
click at [368, 183] on div "16 results available. Use Up and Down to choose options, press Enter to select …" at bounding box center [267, 176] width 449 height 22
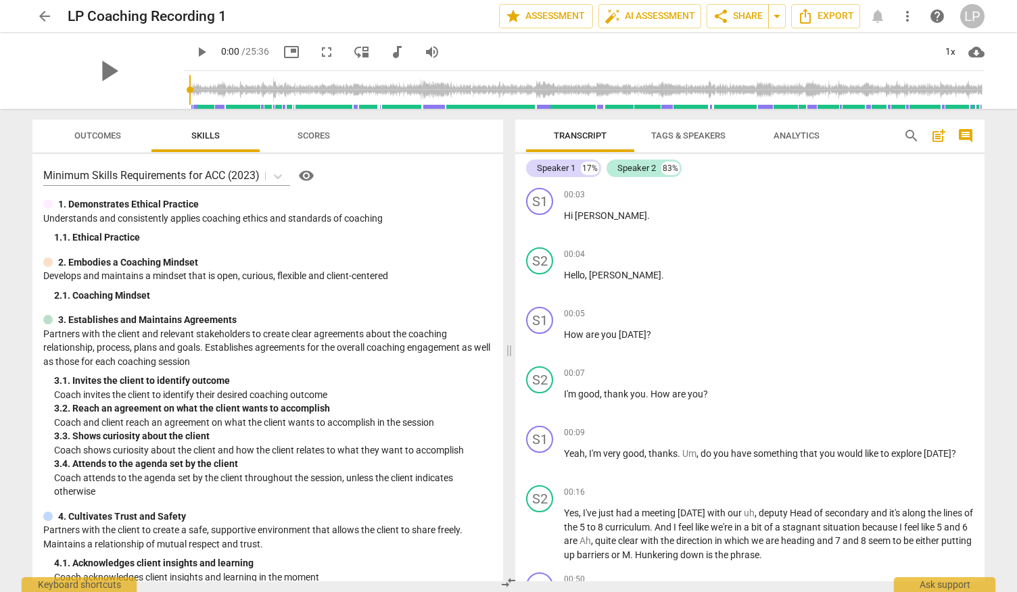
click at [304, 130] on span "Scores" at bounding box center [313, 135] width 32 height 10
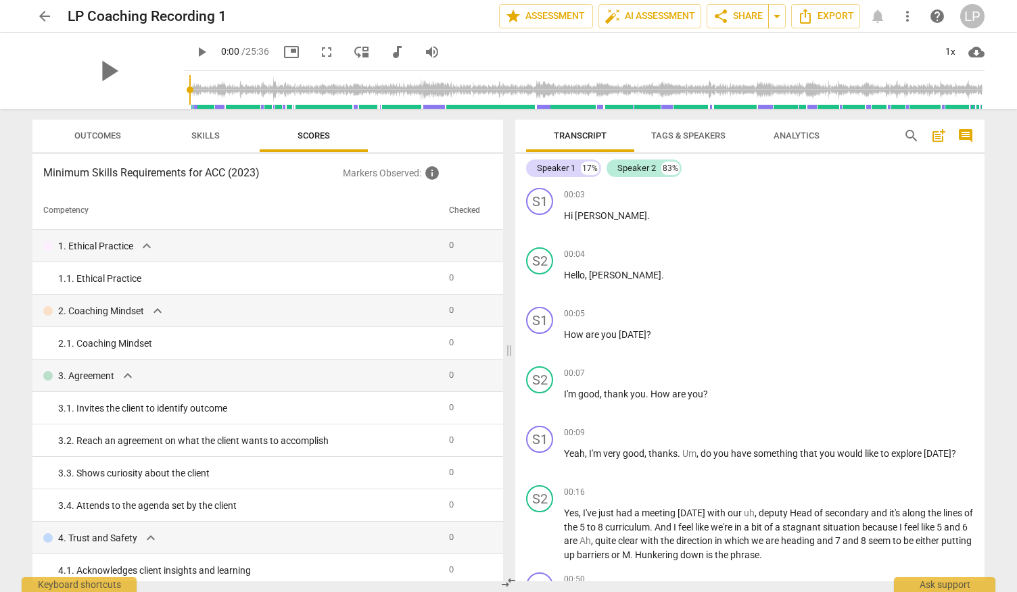
click at [196, 133] on span "Skills" at bounding box center [205, 135] width 28 height 10
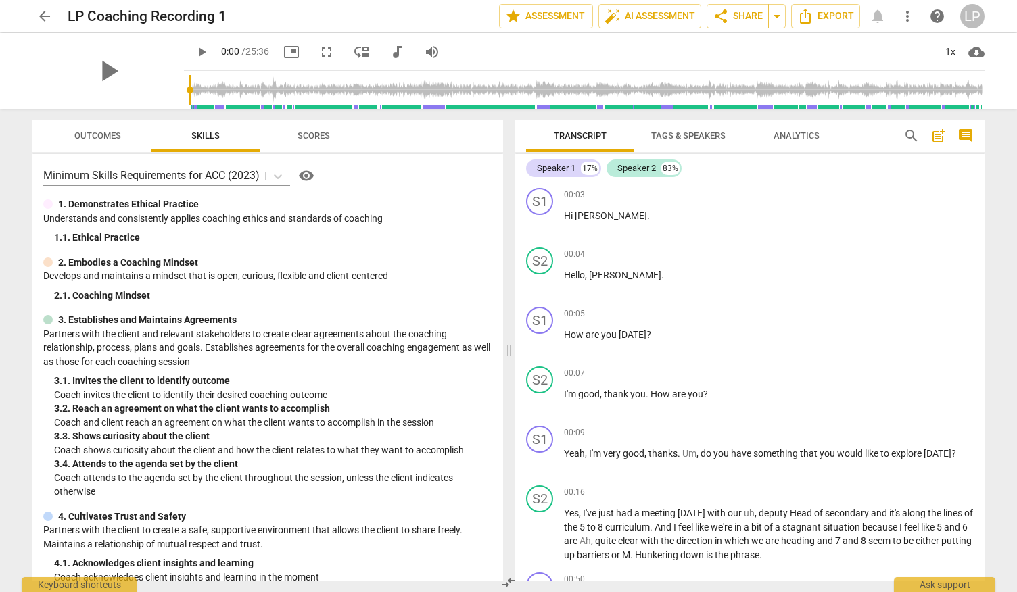
click at [59, 133] on span "Outcomes" at bounding box center [97, 136] width 79 height 18
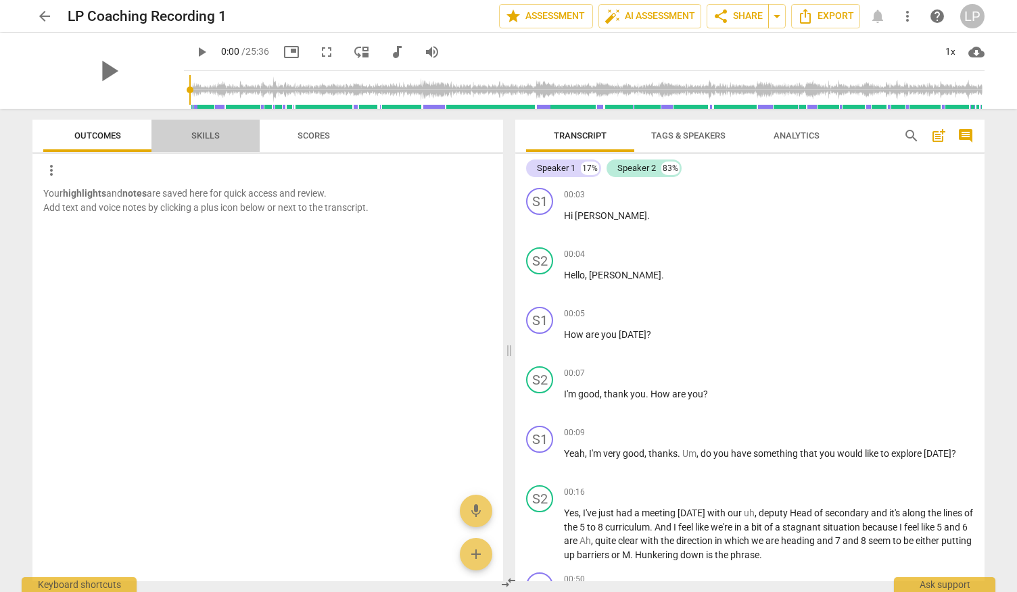
click at [164, 132] on span "Skills" at bounding box center [205, 136] width 108 height 18
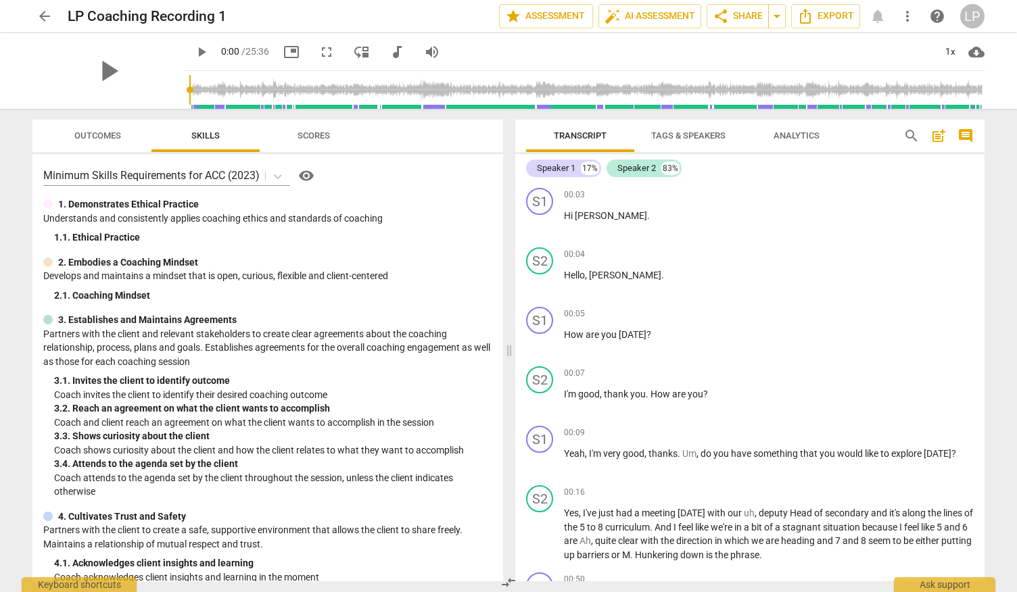
click at [694, 133] on span "Tags & Speakers" at bounding box center [688, 135] width 74 height 10
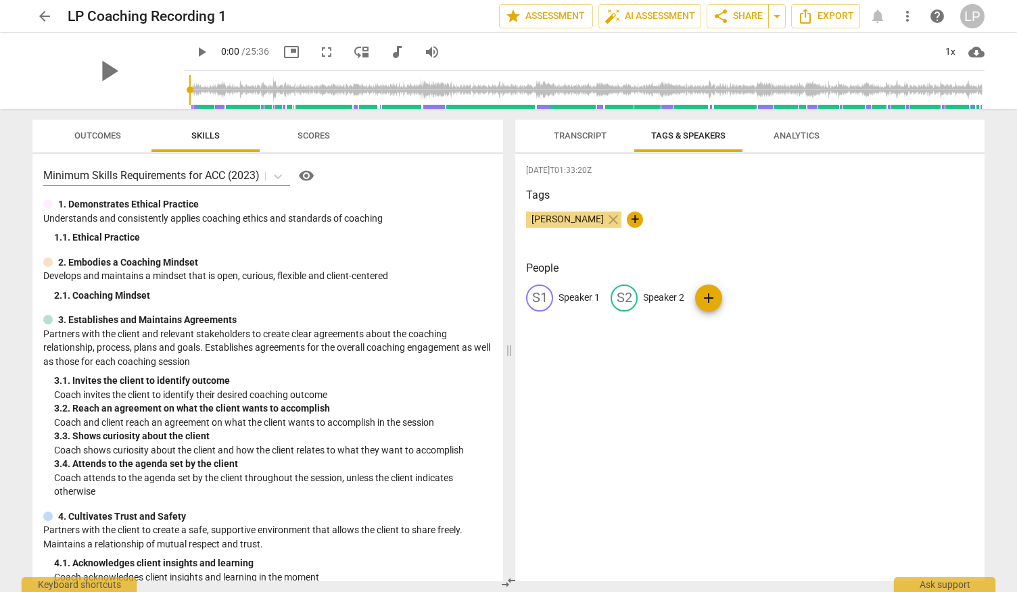
click at [571, 133] on span "Transcript" at bounding box center [580, 135] width 53 height 10
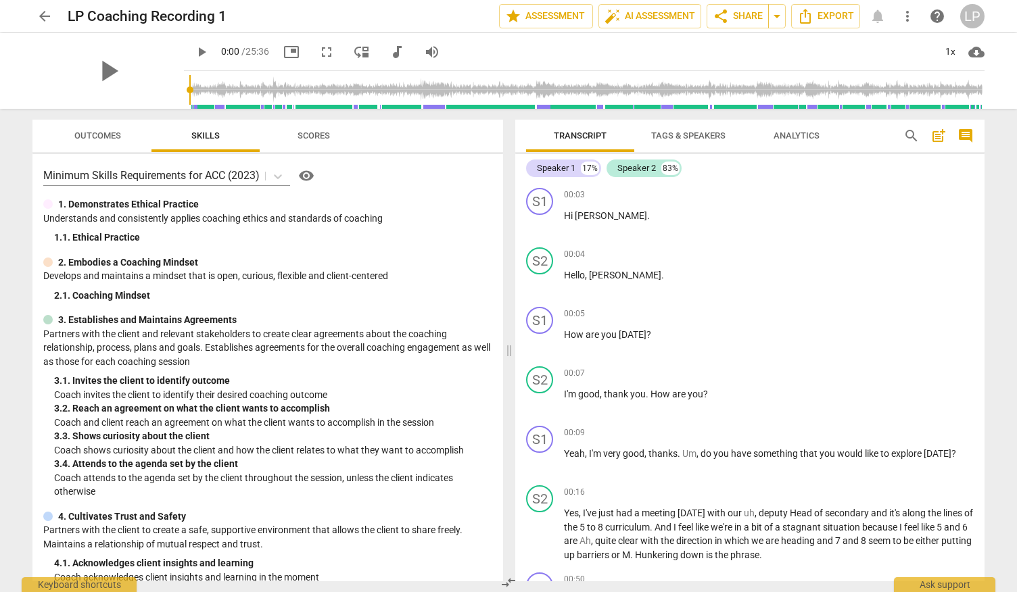
click at [671, 130] on span "Tags & Speakers" at bounding box center [688, 135] width 74 height 10
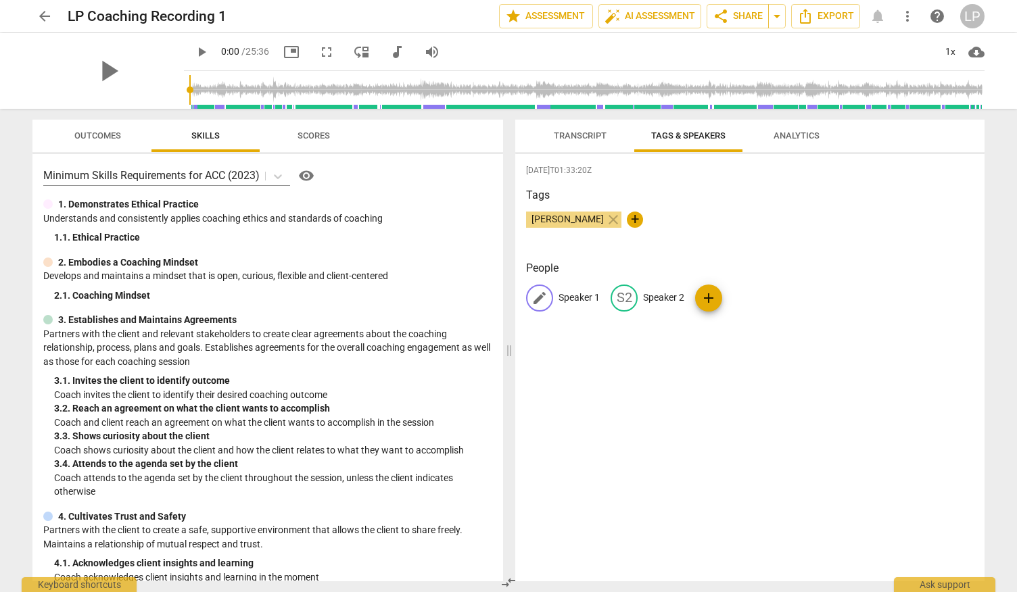
click at [581, 297] on p "Speaker 1" at bounding box center [578, 298] width 41 height 14
type input "[PERSON_NAME]"
click at [683, 347] on div "[DATE]T01:33:20Z Tags [PERSON_NAME] close + People edit [PERSON_NAME] delete S2…" at bounding box center [749, 367] width 469 height 427
click at [647, 293] on span "edit" at bounding box center [655, 298] width 16 height 16
drag, startPoint x: 726, startPoint y: 299, endPoint x: 671, endPoint y: 302, distance: 55.5
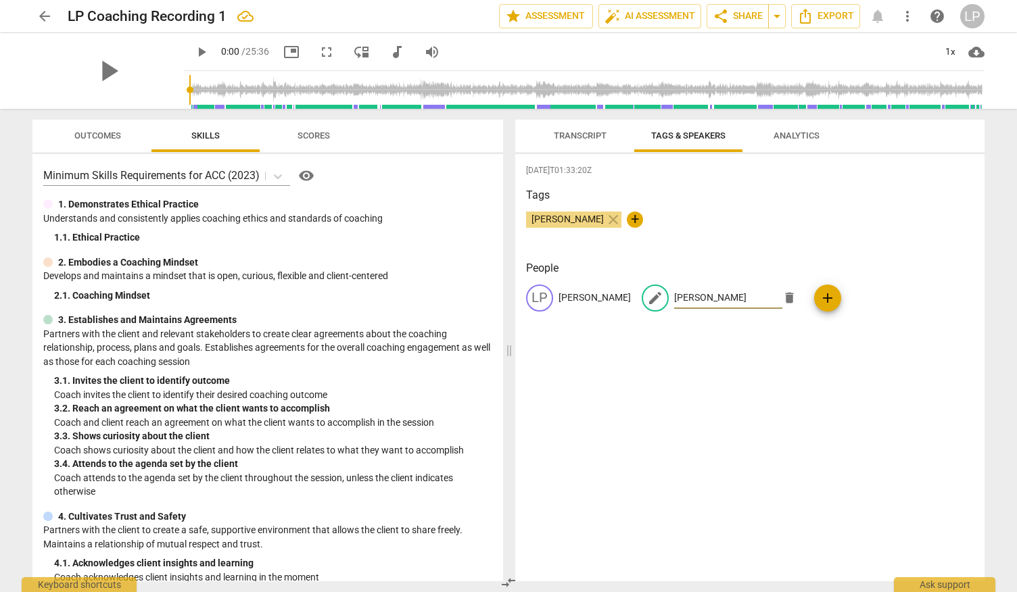
click at [674, 302] on input "[PERSON_NAME]" at bounding box center [728, 298] width 108 height 22
type input "[PERSON_NAME]"
click at [632, 375] on div "[DATE]T01:33:20Z Tags [PERSON_NAME] close + People LP [PERSON_NAME] edit [PERSO…" at bounding box center [749, 367] width 469 height 427
click at [544, 302] on span "edit" at bounding box center [539, 298] width 16 height 16
click at [602, 298] on input "[PERSON_NAME]" at bounding box center [612, 298] width 108 height 22
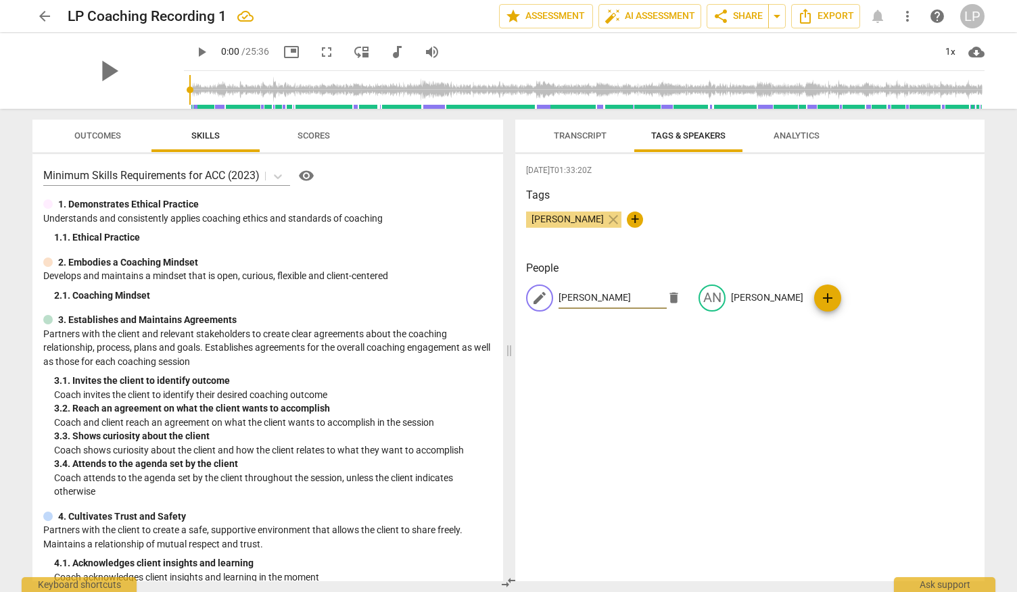
drag, startPoint x: 611, startPoint y: 298, endPoint x: 583, endPoint y: 299, distance: 28.4
click at [583, 299] on input "[PERSON_NAME]" at bounding box center [612, 298] width 108 height 22
type input "[PERSON_NAME]"
click at [599, 385] on div "[DATE]T01:33:20Z Tags [PERSON_NAME] close + People edit [PERSON_NAME] delete AN…" at bounding box center [749, 367] width 469 height 427
click at [558, 133] on span "Transcript" at bounding box center [580, 135] width 53 height 10
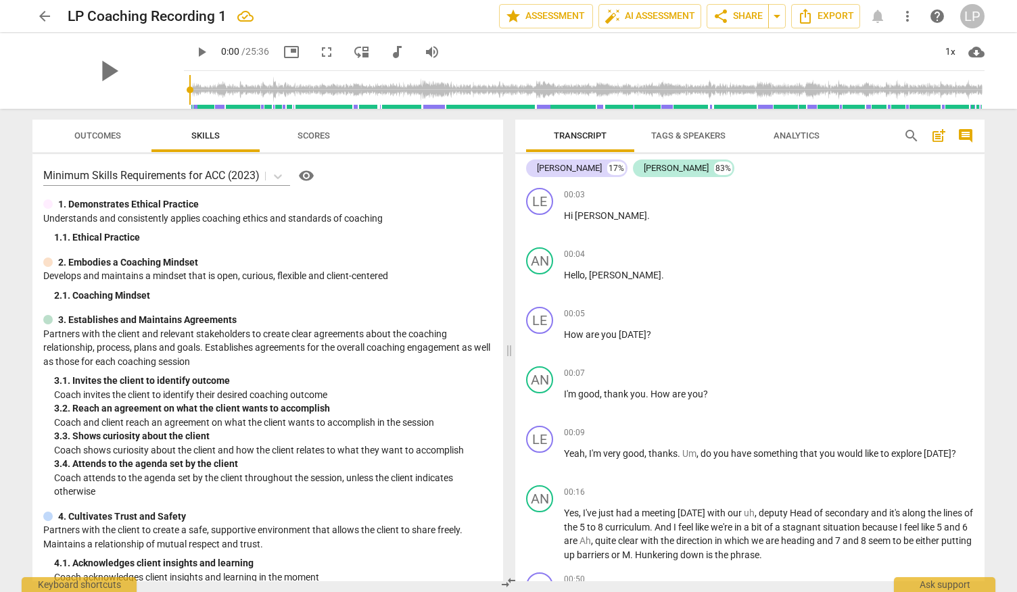
click at [669, 131] on span "Tags & Speakers" at bounding box center [688, 135] width 74 height 10
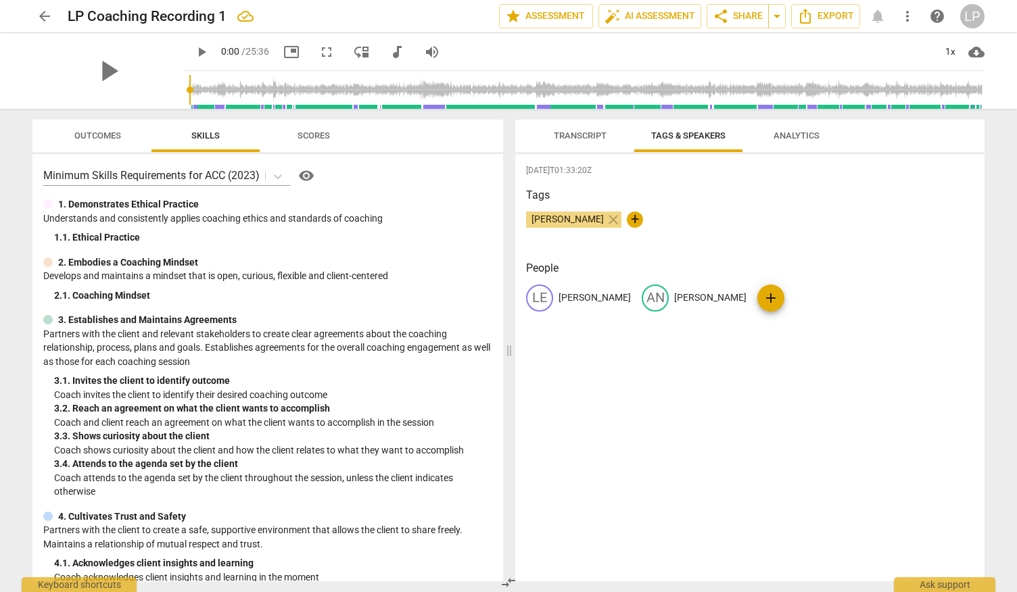
click at [583, 132] on span "Transcript" at bounding box center [580, 135] width 53 height 10
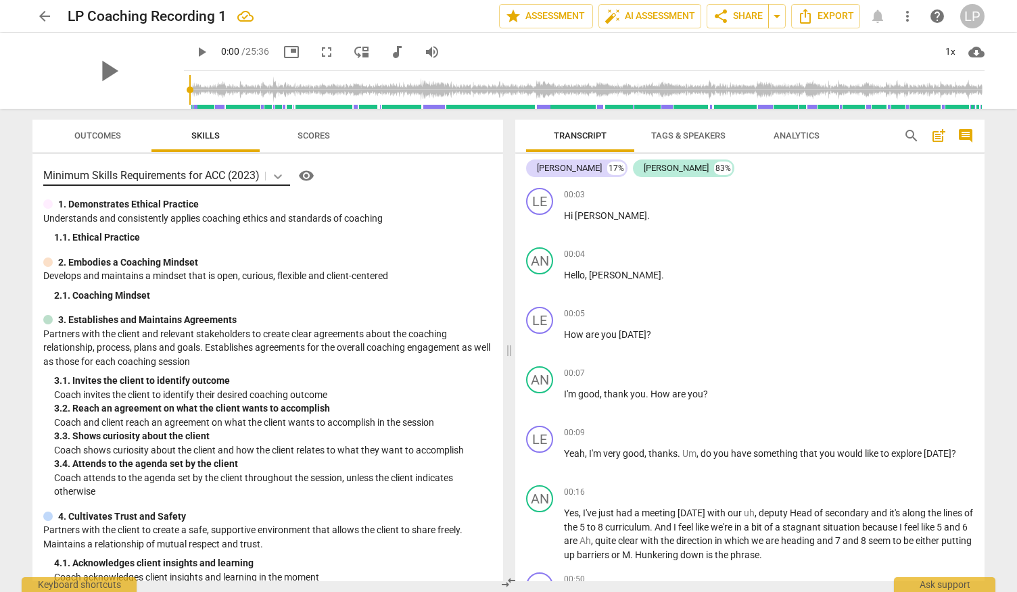
click at [281, 179] on icon at bounding box center [278, 177] width 14 height 14
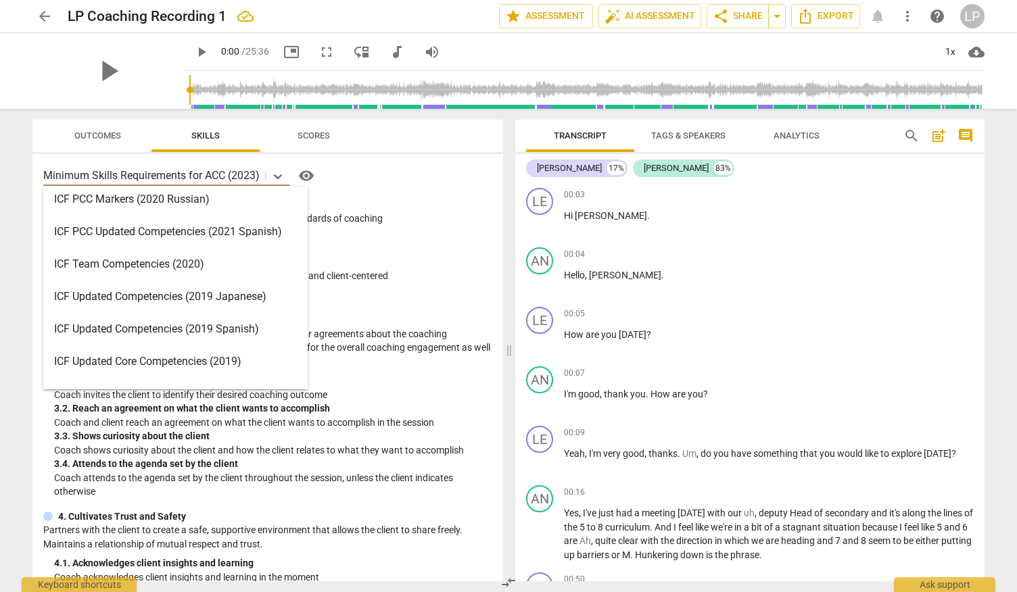
scroll to position [110, 0]
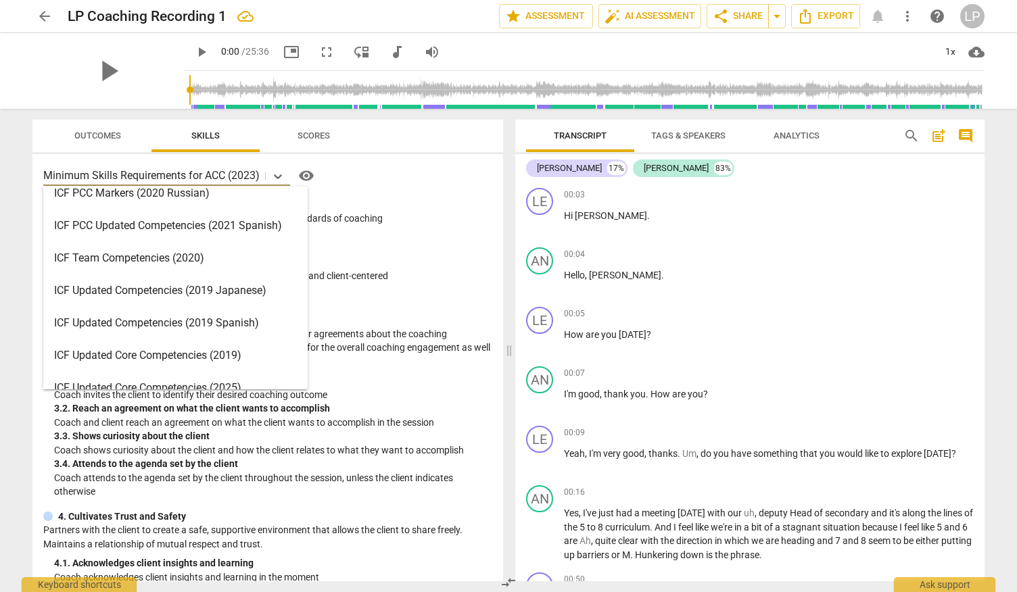
click at [167, 352] on div "ICF Updated Core Competencies (2019)" at bounding box center [175, 355] width 264 height 32
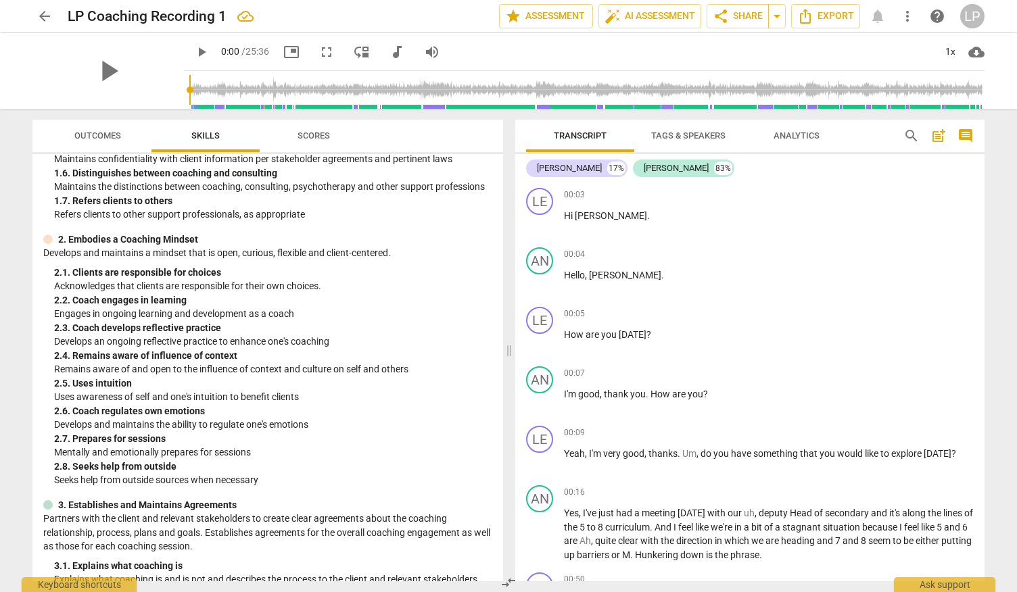
scroll to position [289, 0]
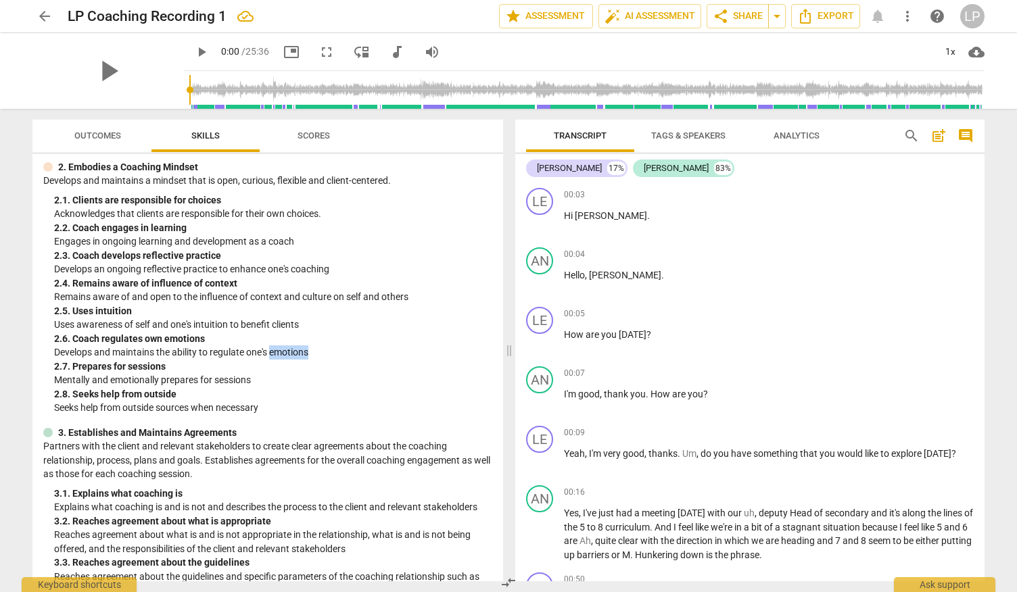
drag, startPoint x: 270, startPoint y: 354, endPoint x: 315, endPoint y: 347, distance: 45.0
click at [315, 347] on p "Develops and maintains the ability to regulate one's emotions" at bounding box center [273, 352] width 438 height 14
drag, startPoint x: 74, startPoint y: 338, endPoint x: 226, endPoint y: 372, distance: 156.0
click at [226, 372] on div "2. Embodies a Coaching Mindset Develops and maintains a mindset that is open, c…" at bounding box center [267, 287] width 449 height 255
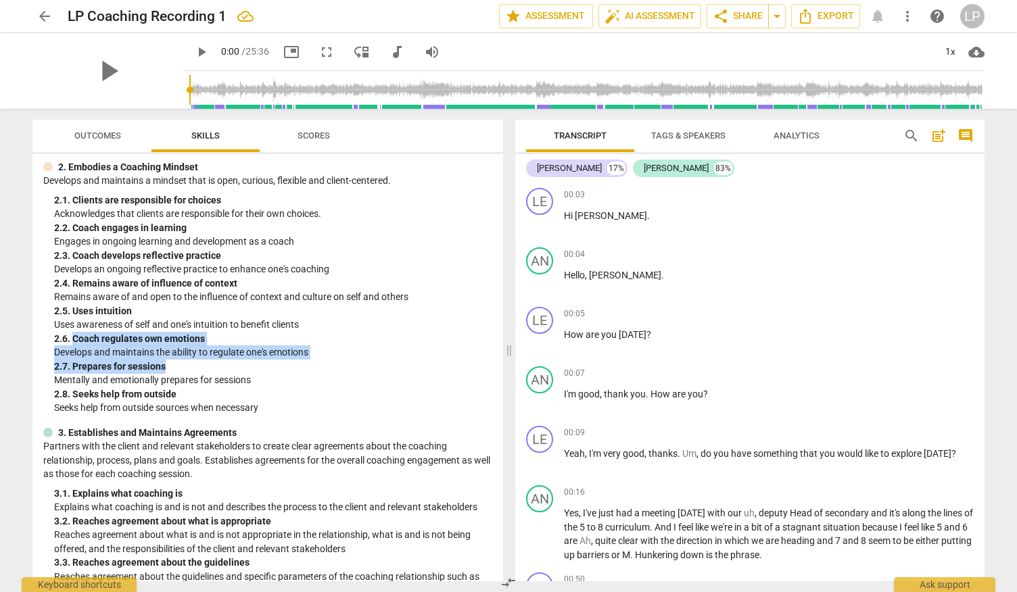
click at [226, 373] on p "Mentally and emotionally prepares for sessions" at bounding box center [273, 380] width 438 height 14
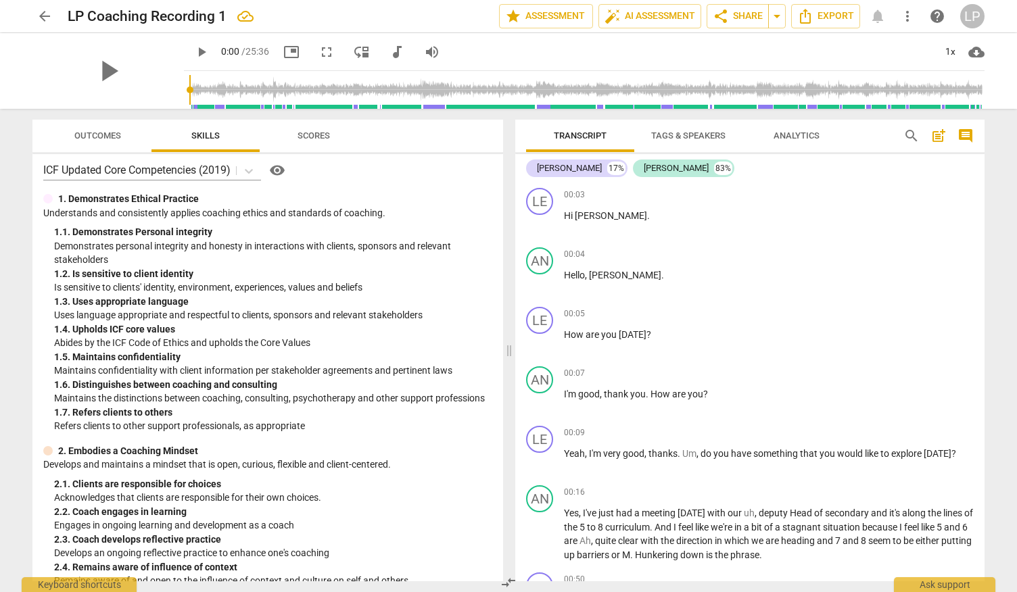
scroll to position [0, 0]
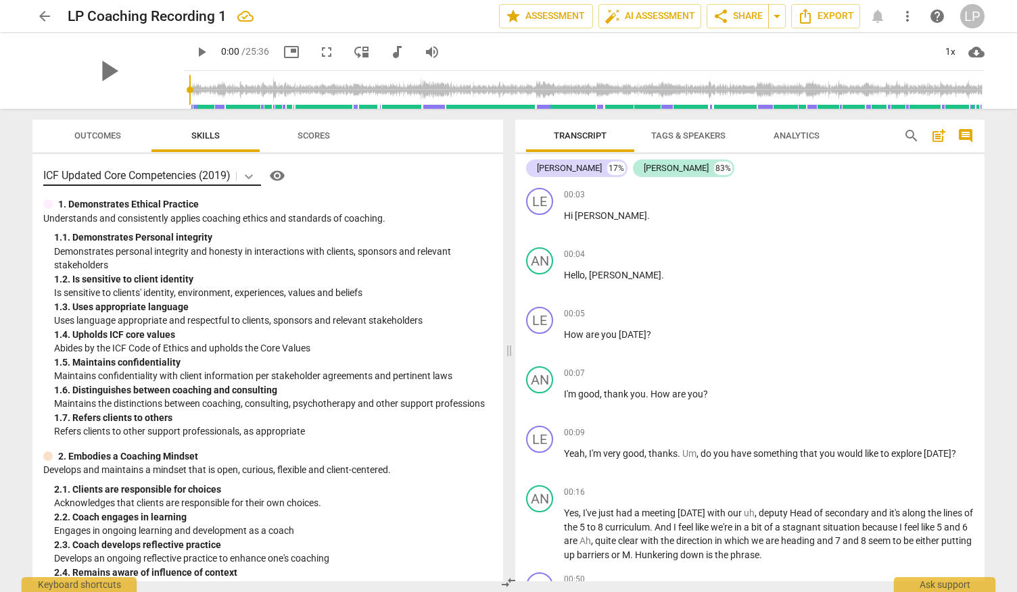
click at [252, 172] on icon at bounding box center [249, 177] width 14 height 14
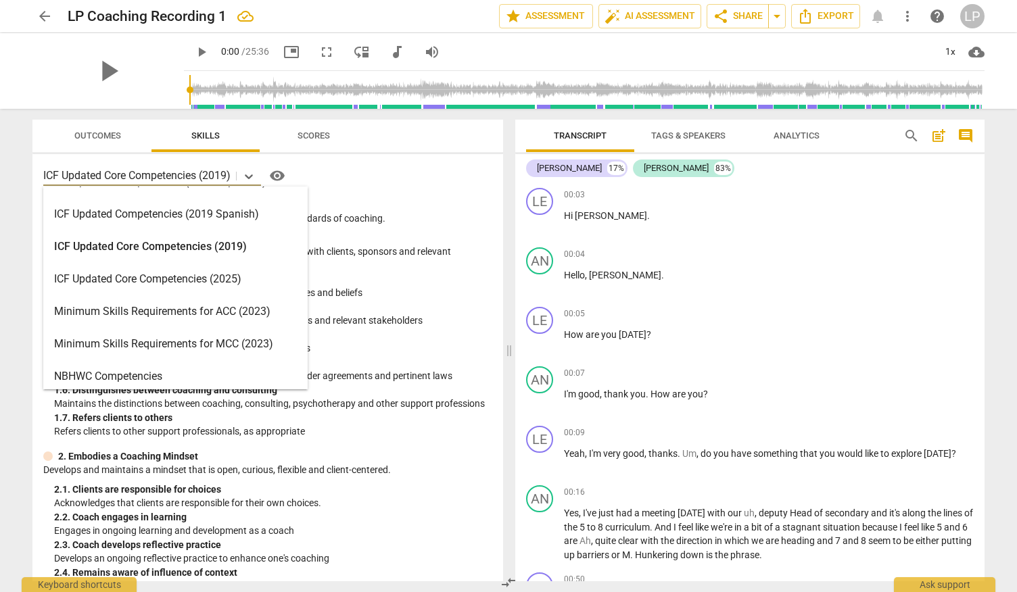
scroll to position [209, 0]
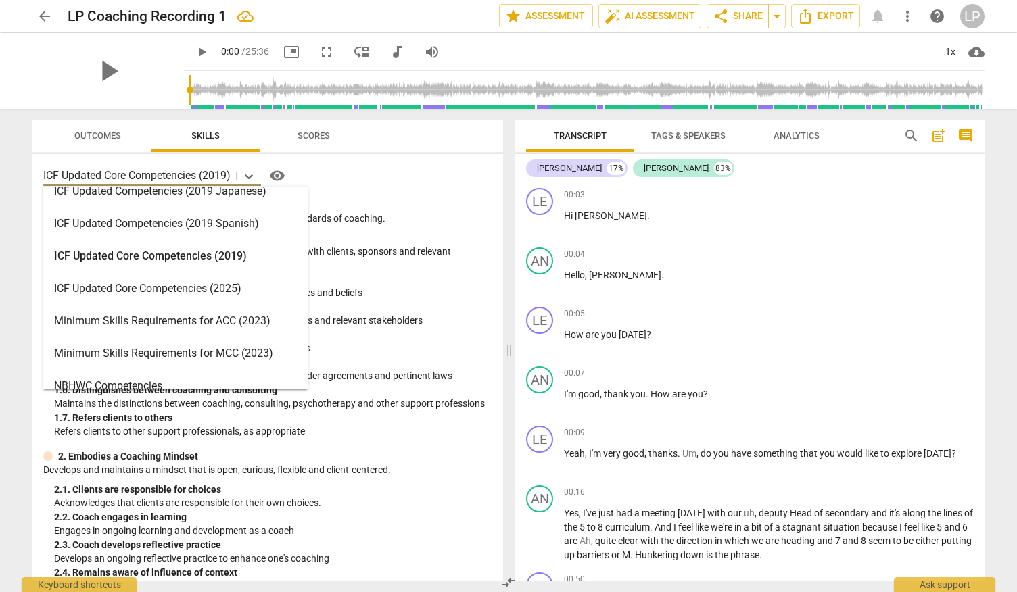
click at [188, 316] on div "Minimum Skills Requirements for ACC (2023)" at bounding box center [175, 321] width 264 height 32
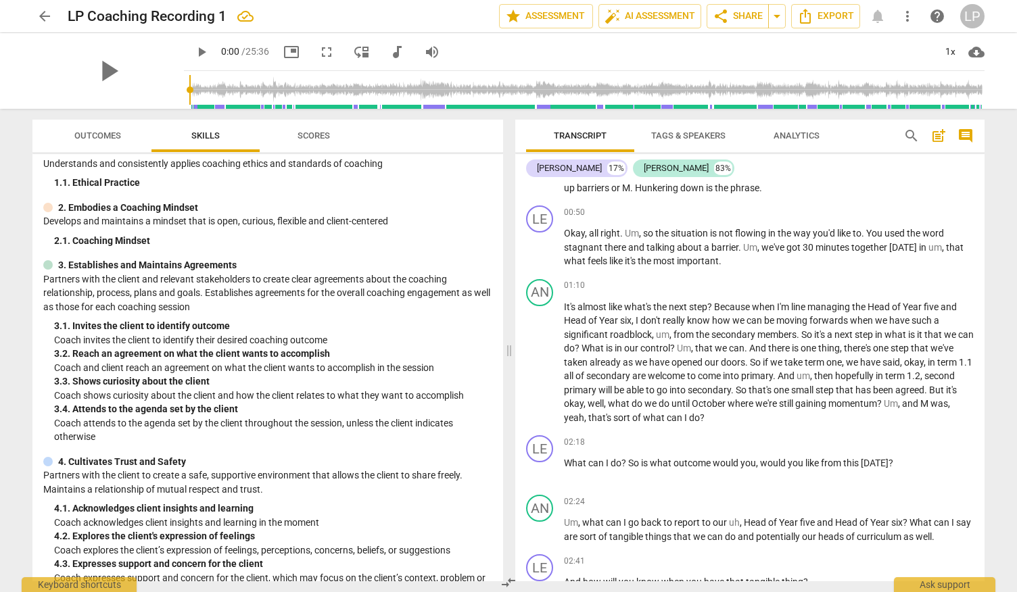
scroll to position [0, 0]
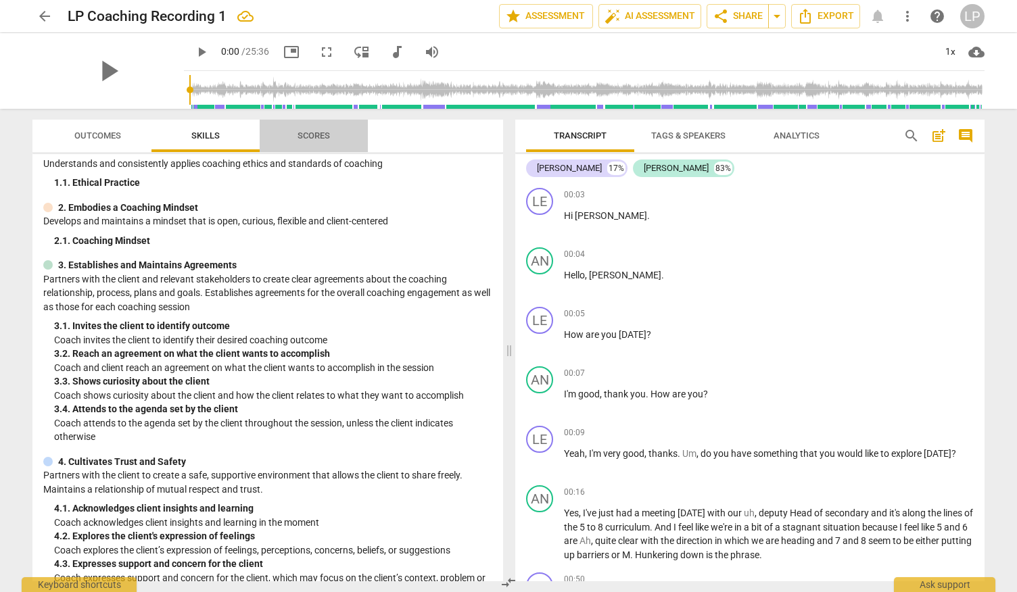
click at [286, 144] on span "Scores" at bounding box center [313, 136] width 65 height 18
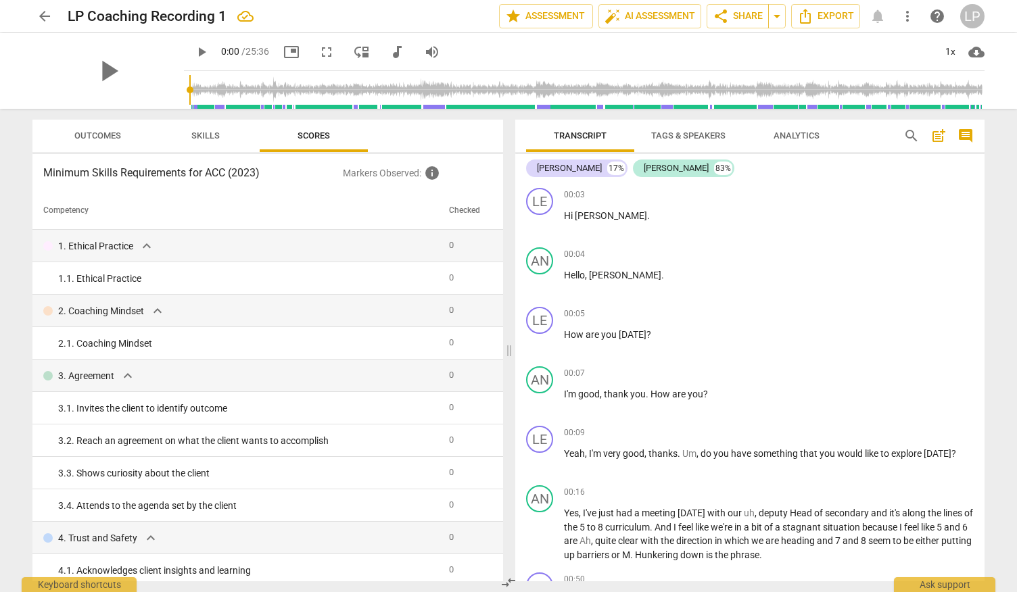
click at [111, 137] on span "Outcomes" at bounding box center [97, 135] width 47 height 10
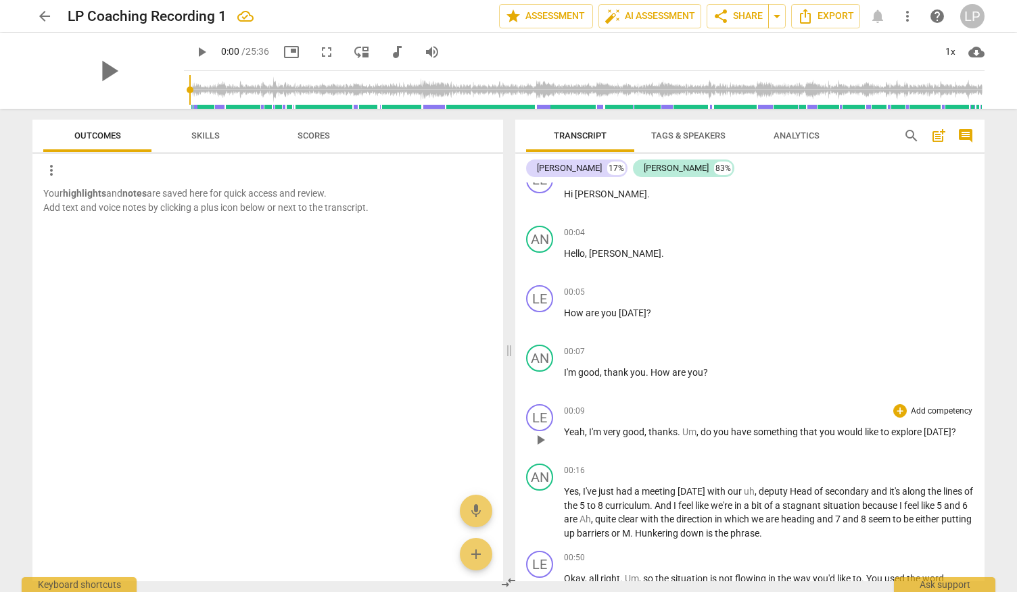
scroll to position [30, 0]
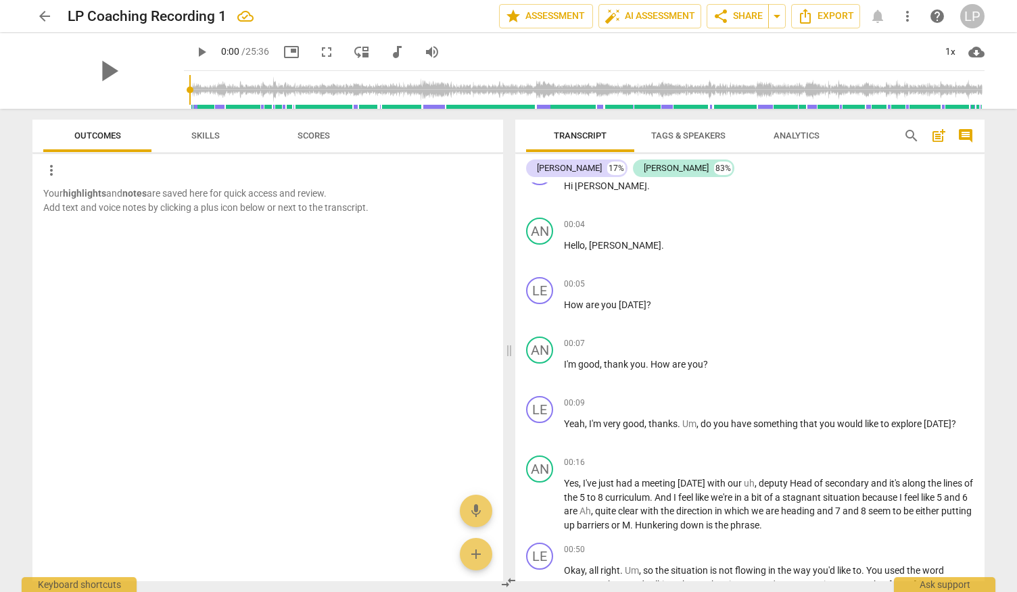
click at [203, 130] on span "Skills" at bounding box center [205, 135] width 28 height 10
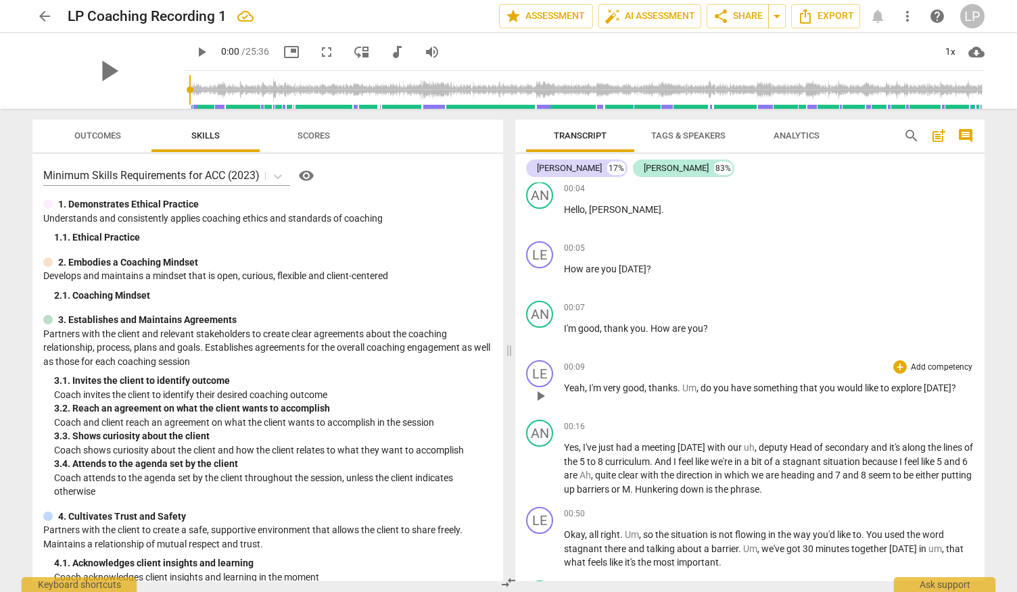
scroll to position [66, 0]
click at [913, 364] on p "Add competency" at bounding box center [941, 367] width 64 height 12
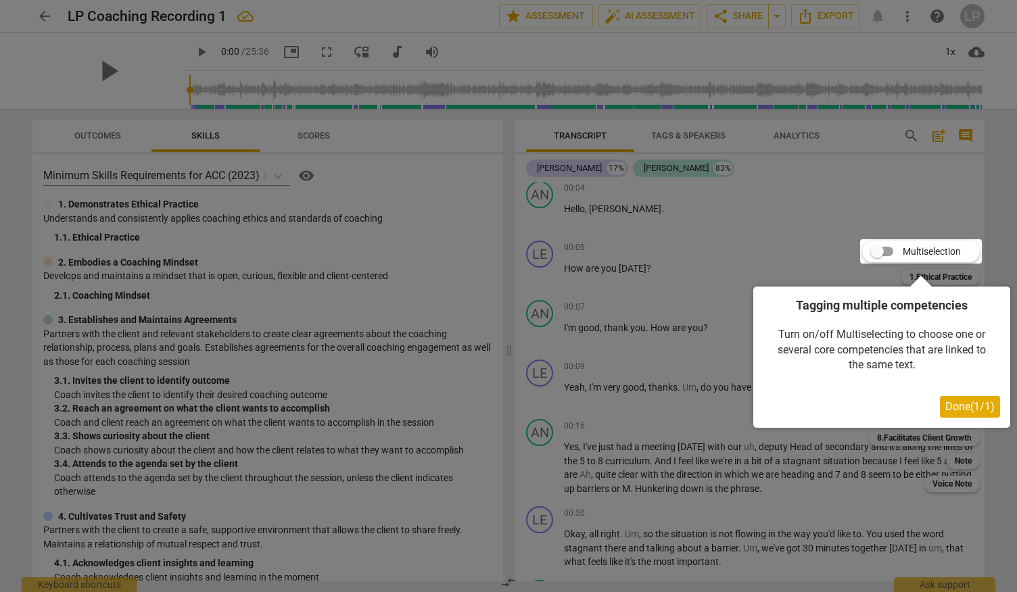
click at [976, 406] on span "Done ( 1 / 1 )" at bounding box center [969, 406] width 49 height 13
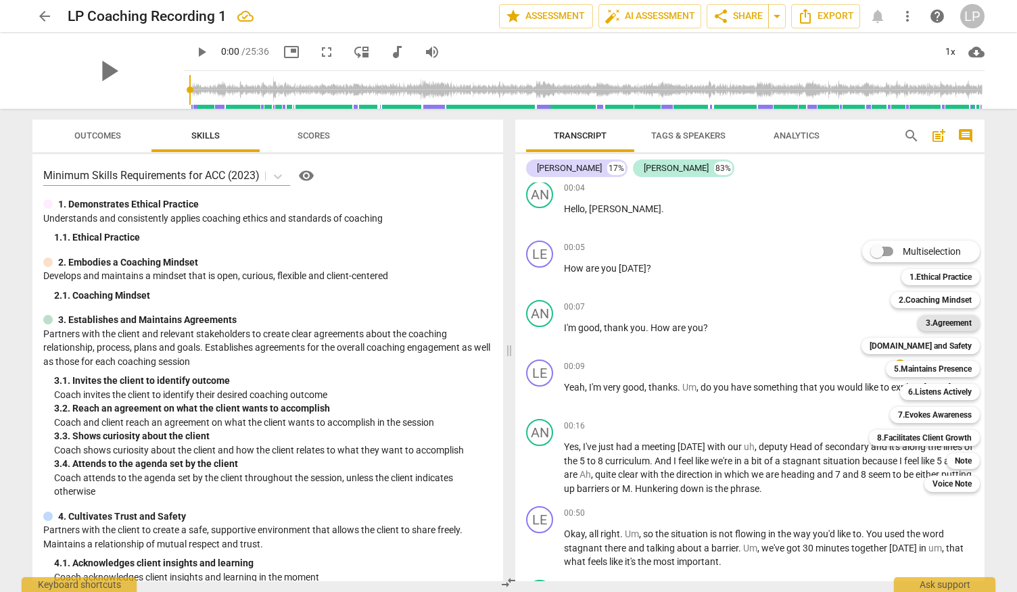
click at [947, 322] on b "3.Agreement" at bounding box center [948, 323] width 46 height 16
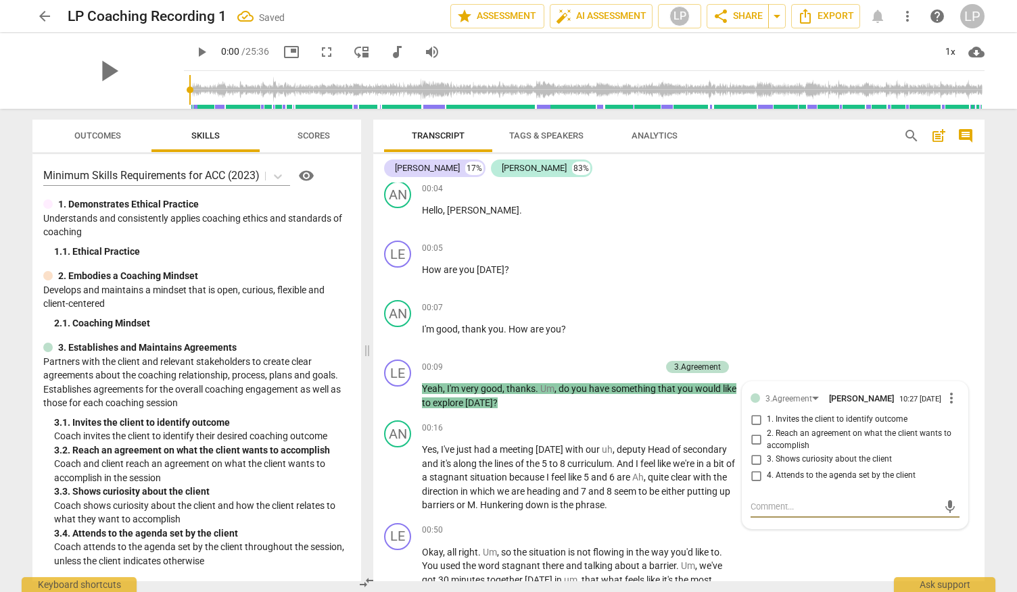
click at [947, 295] on div "LE play_arrow pause 00:05 + Add competency keyboard_arrow_right How are you [DA…" at bounding box center [678, 264] width 611 height 59
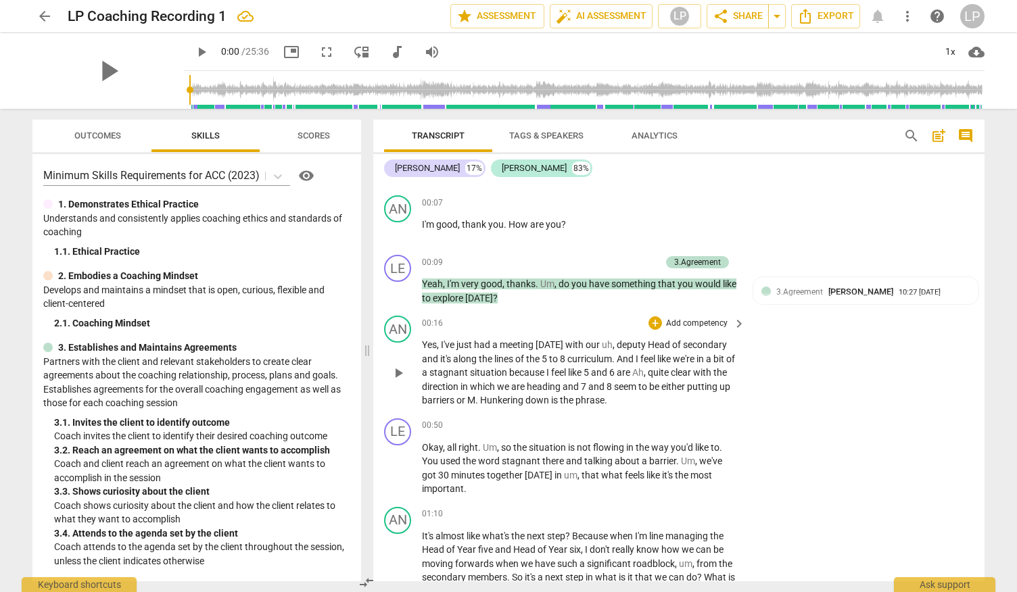
scroll to position [176, 0]
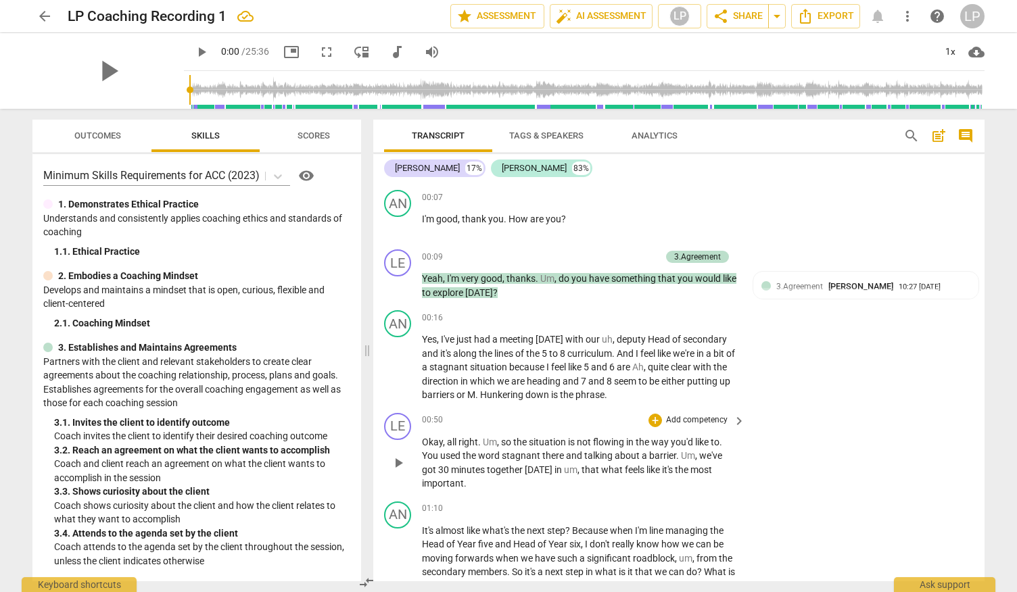
click at [706, 420] on p "Add competency" at bounding box center [697, 420] width 64 height 12
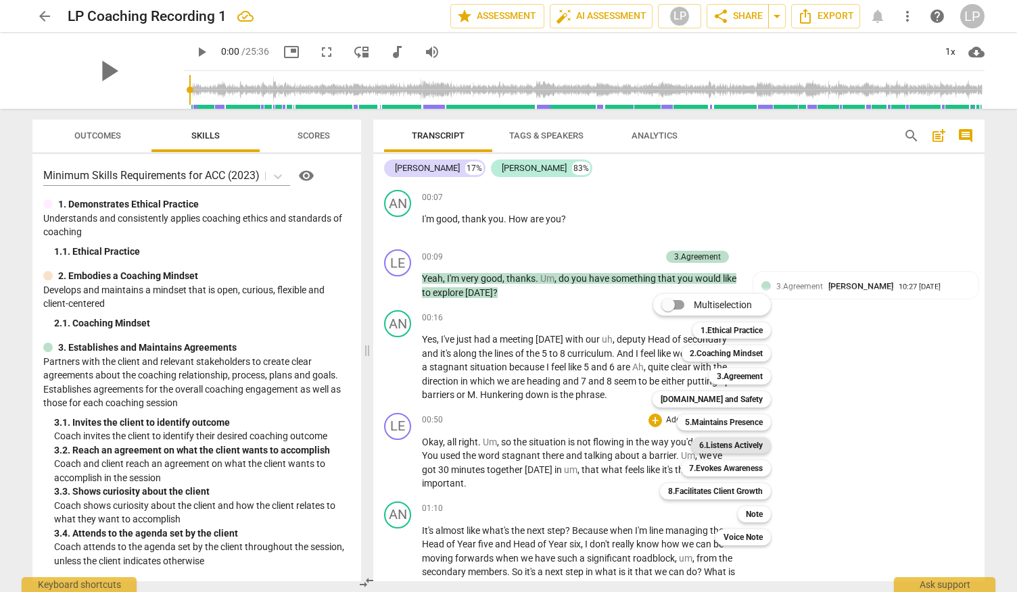
click at [740, 447] on b "6.Listens Actively" at bounding box center [731, 445] width 64 height 16
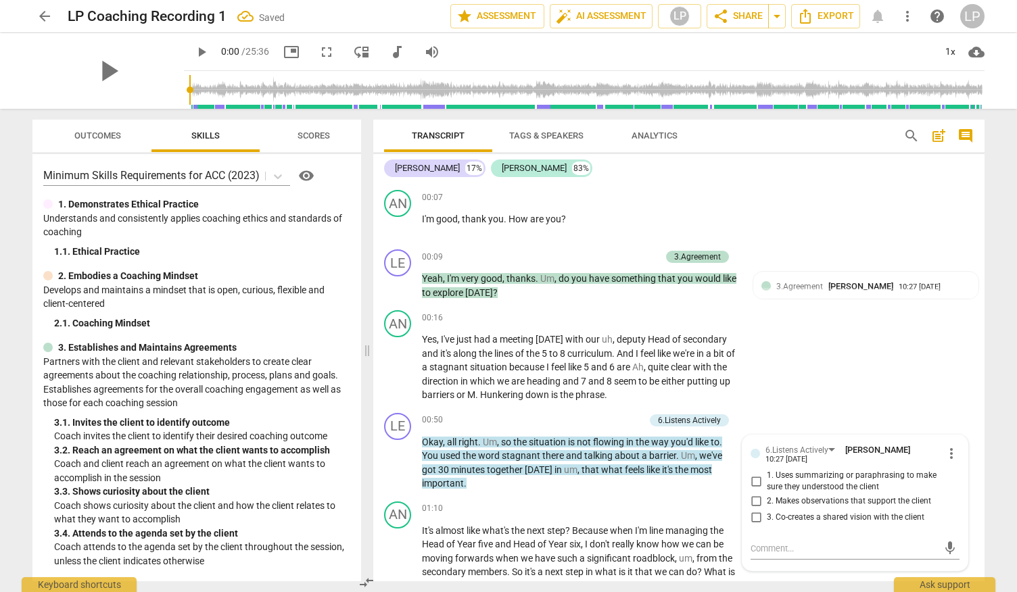
scroll to position [157, 0]
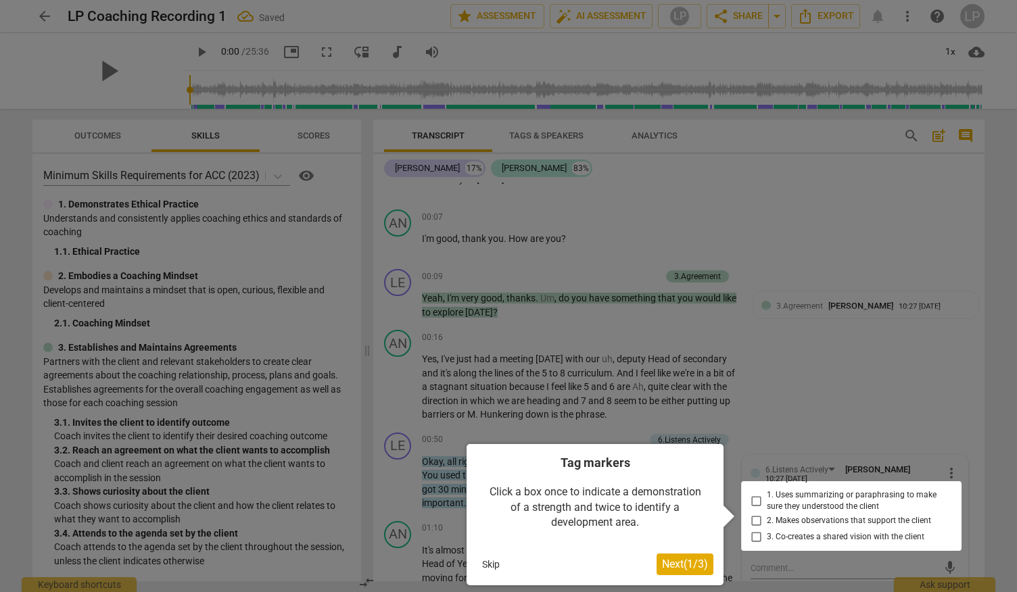
click at [689, 560] on span "Next ( 1 / 3 )" at bounding box center [685, 564] width 46 height 13
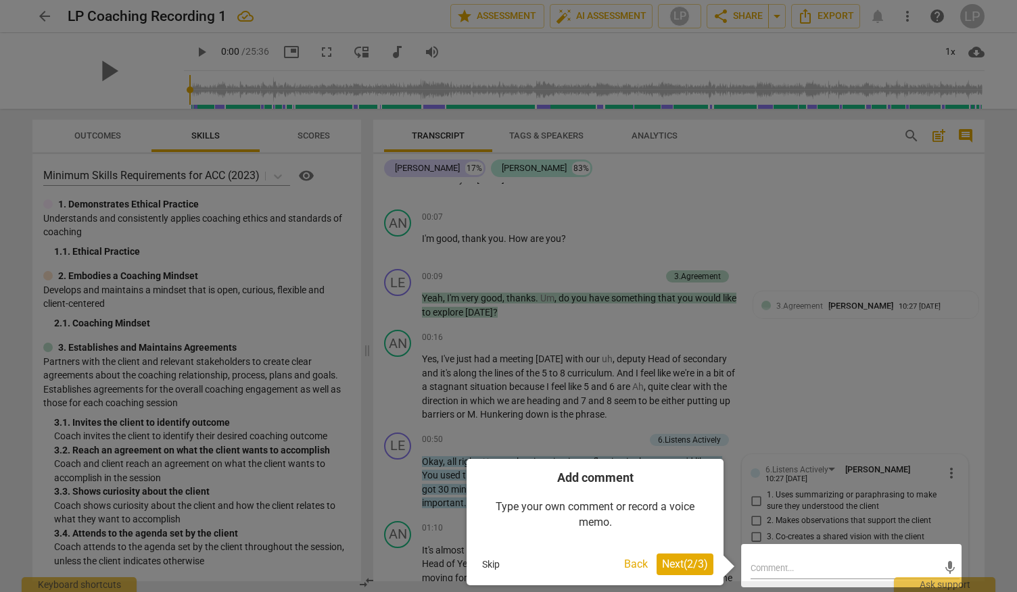
click at [693, 563] on span "Next ( 2 / 3 )" at bounding box center [685, 564] width 46 height 13
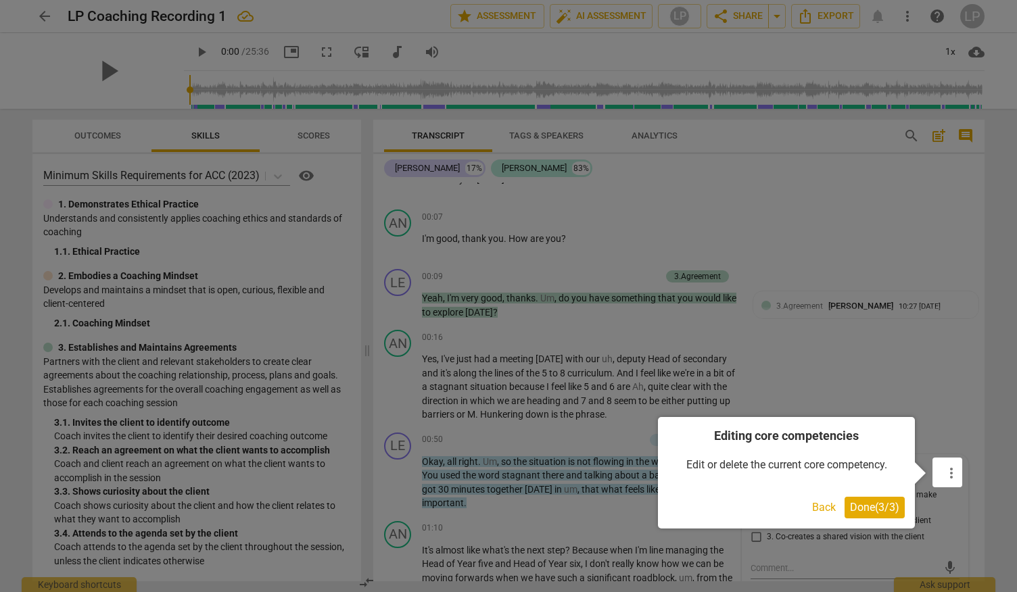
click at [871, 508] on span "Done ( 3 / 3 )" at bounding box center [874, 507] width 49 height 13
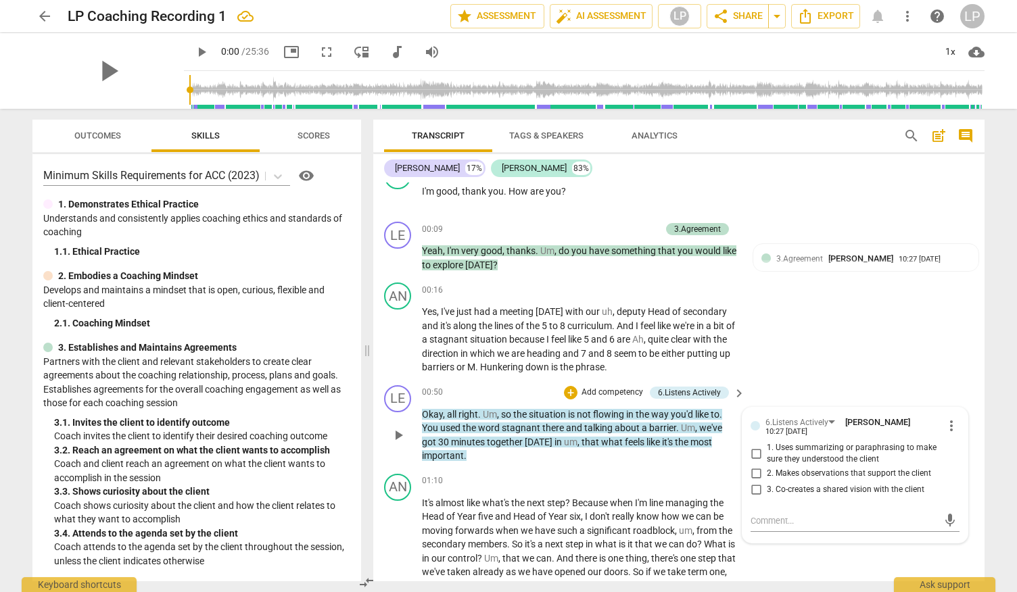
scroll to position [206, 0]
click at [757, 452] on input "1. Uses summarizing or paraphrasing to make sure they understood the client" at bounding box center [756, 452] width 22 height 16
checkbox input "true"
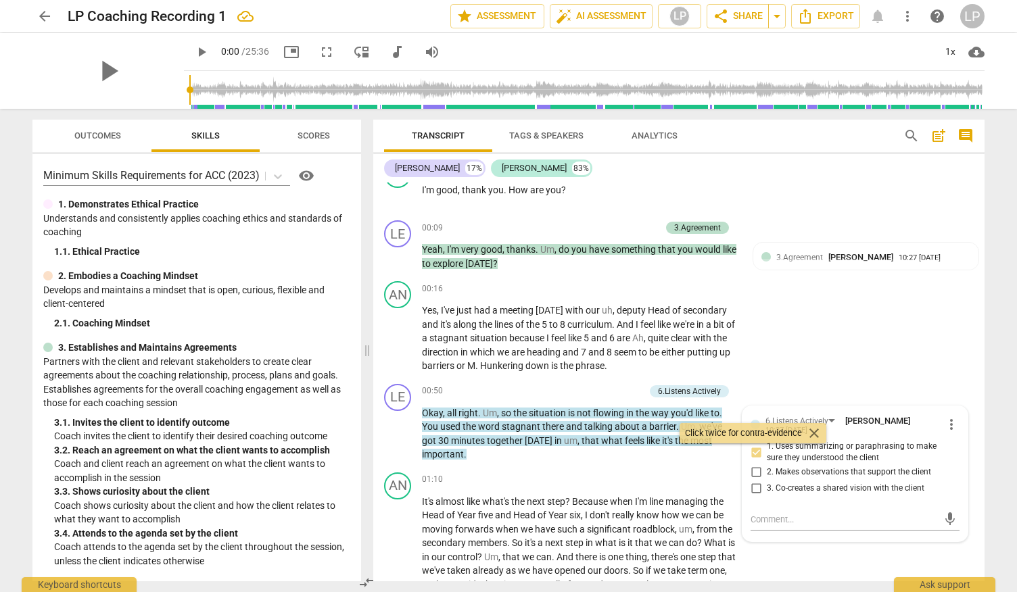
click at [372, 437] on div "Transcript Tags & Speakers Analytics search post_add comment [PERSON_NAME] 17% …" at bounding box center [681, 350] width 627 height 483
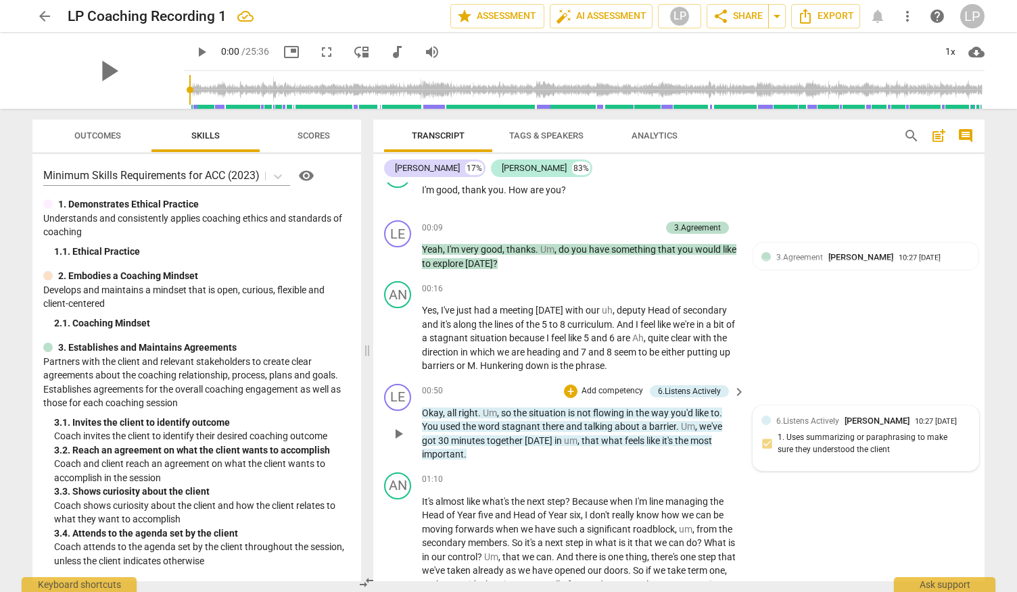
click at [825, 420] on span "6.Listens Actively" at bounding box center [807, 420] width 63 height 9
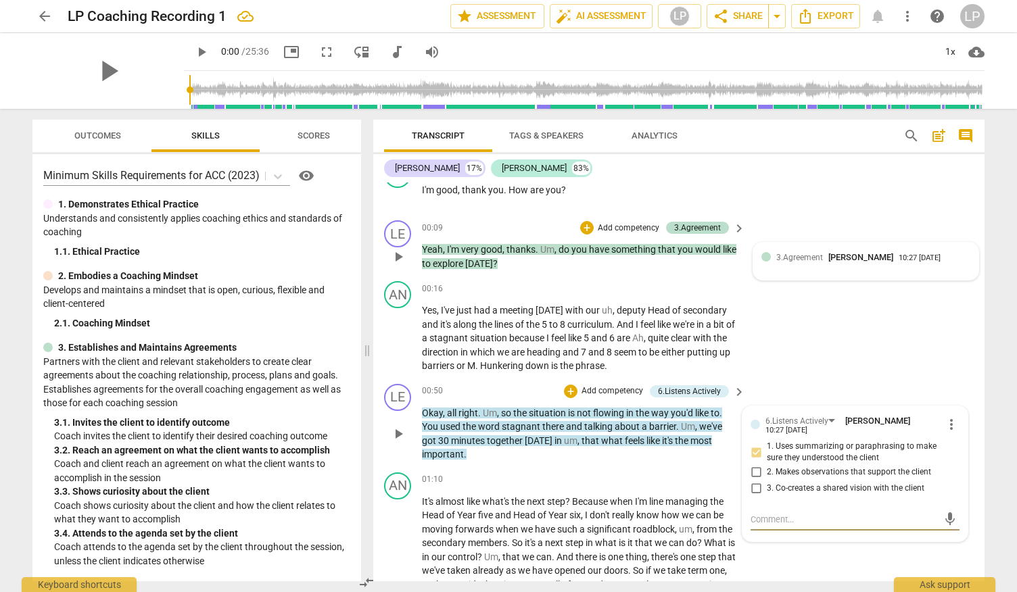
click at [808, 259] on span "3.Agreement" at bounding box center [799, 257] width 47 height 9
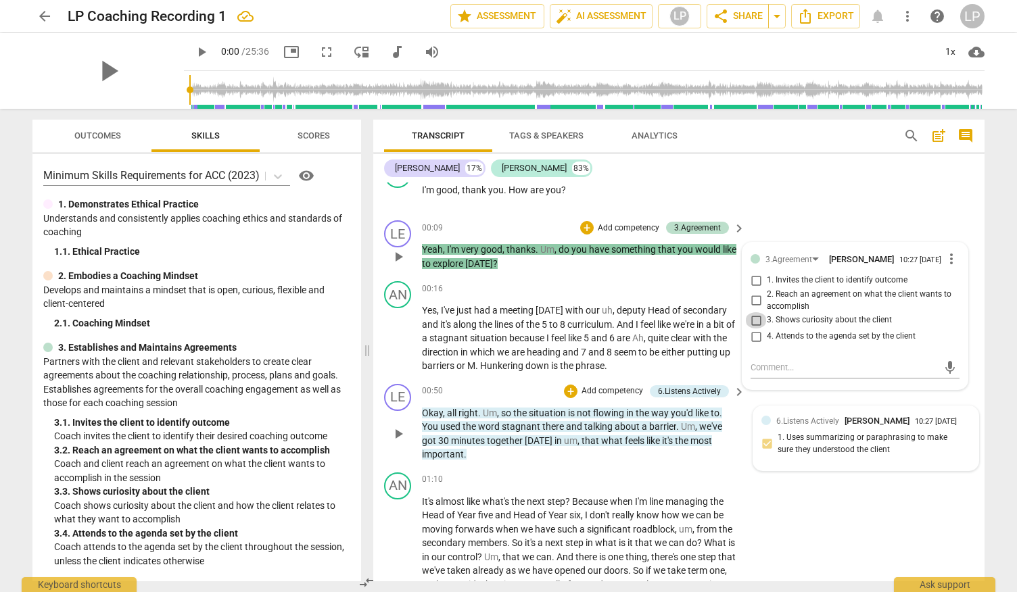
click at [751, 317] on input "3. Shows curiosity about the client" at bounding box center [756, 320] width 22 height 16
checkbox input "true"
